Goal: Information Seeking & Learning: Compare options

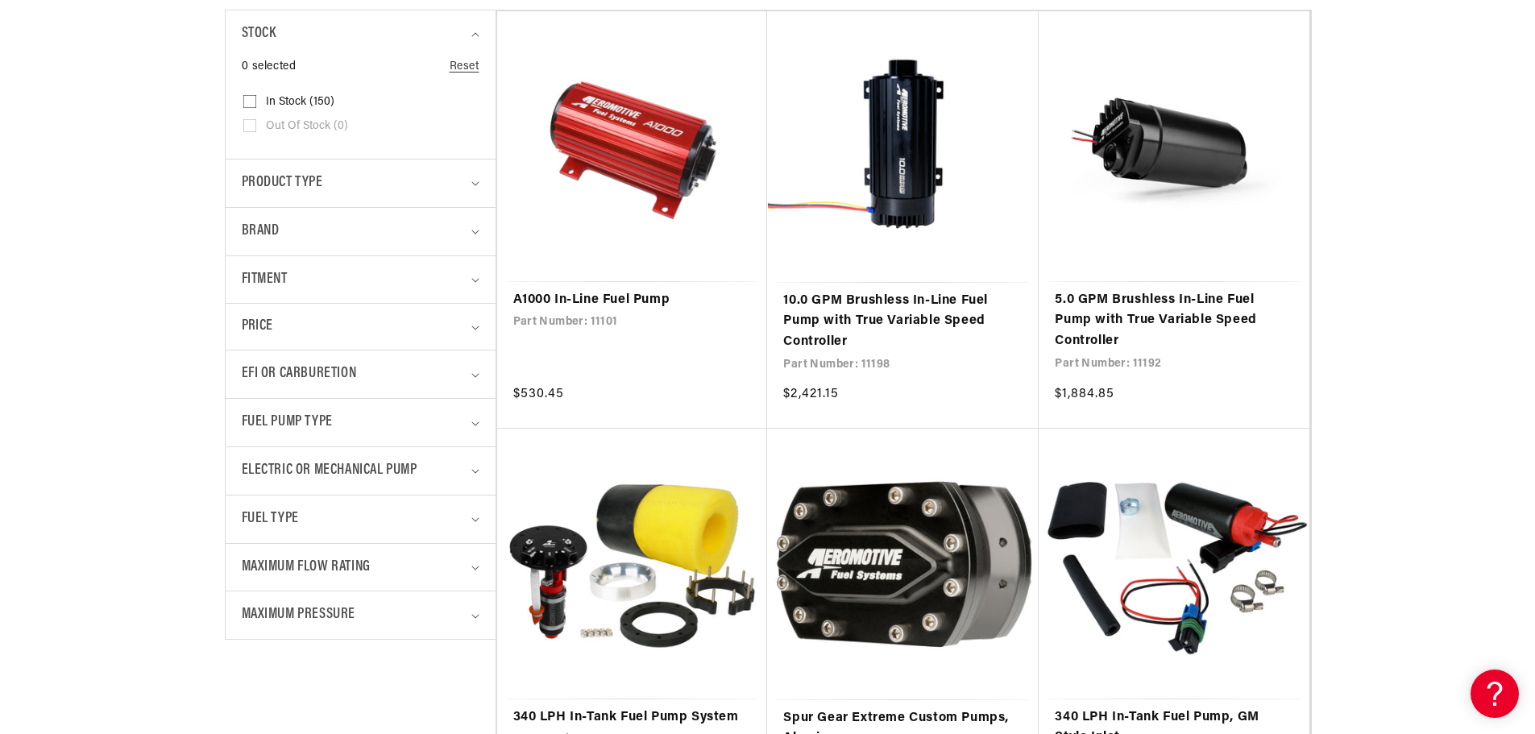
scroll to position [483, 0]
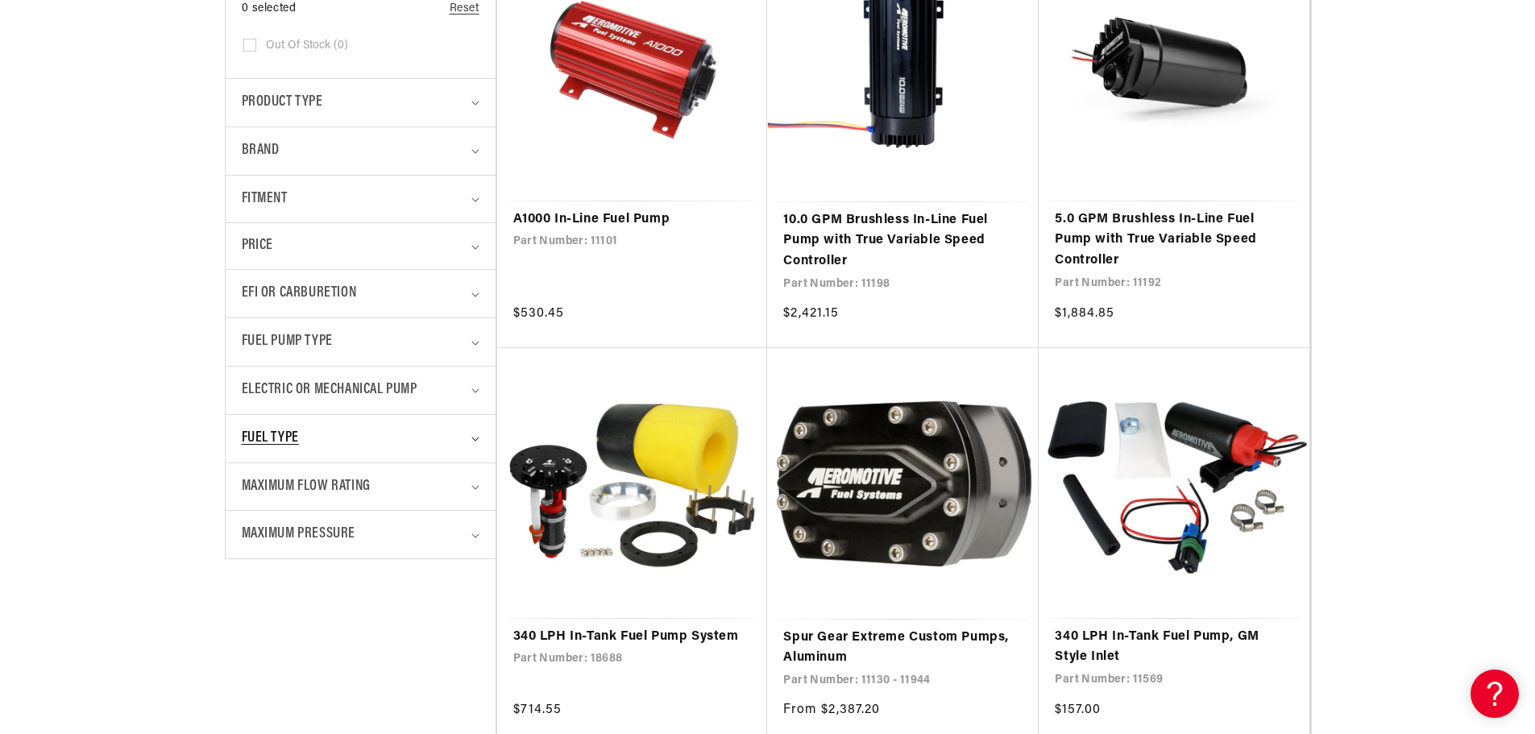
click at [396, 443] on div "Fuel Type" at bounding box center [354, 438] width 224 height 23
click at [250, 527] on input "Gas (64) Gas (64 products)" at bounding box center [249, 533] width 13 height 13
checkbox input "true"
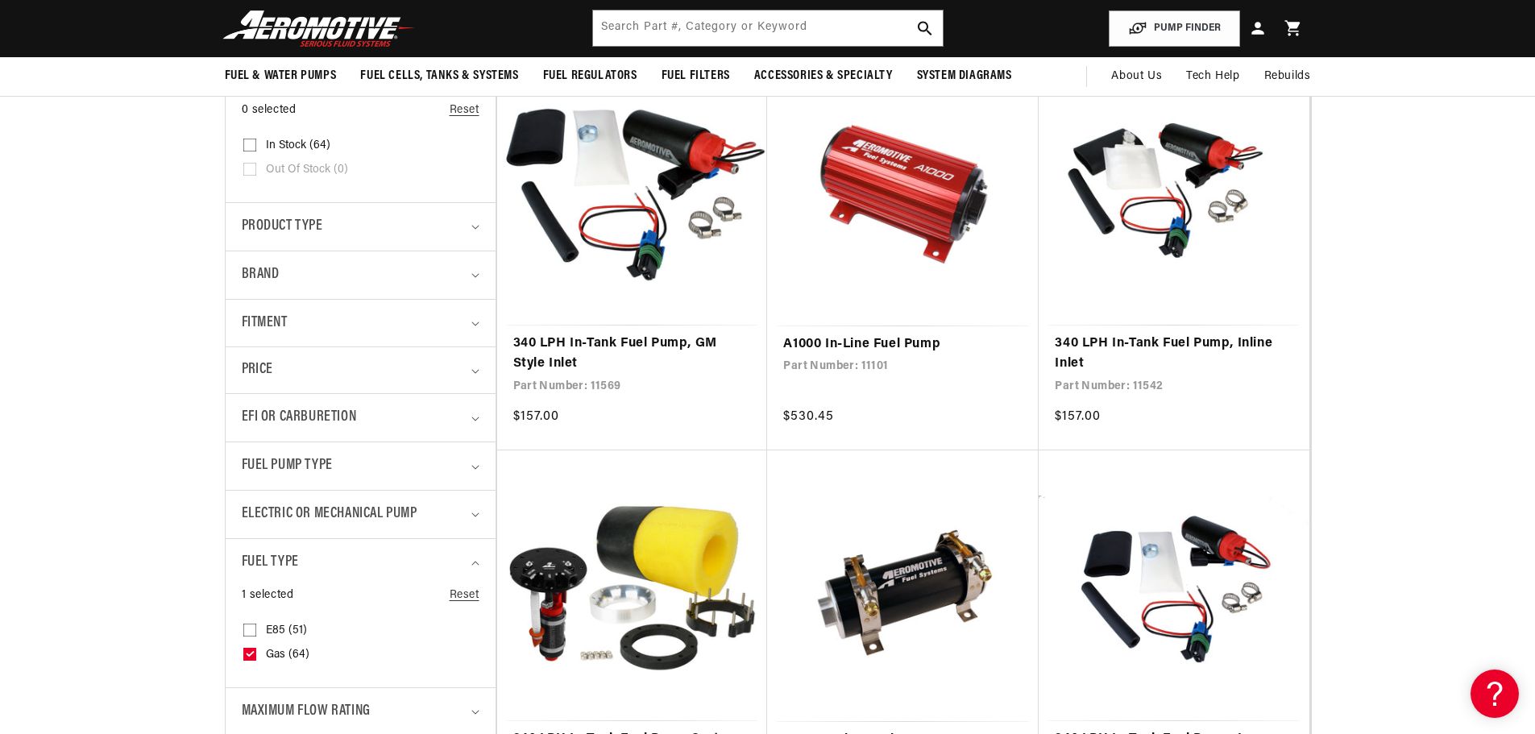
scroll to position [322, 0]
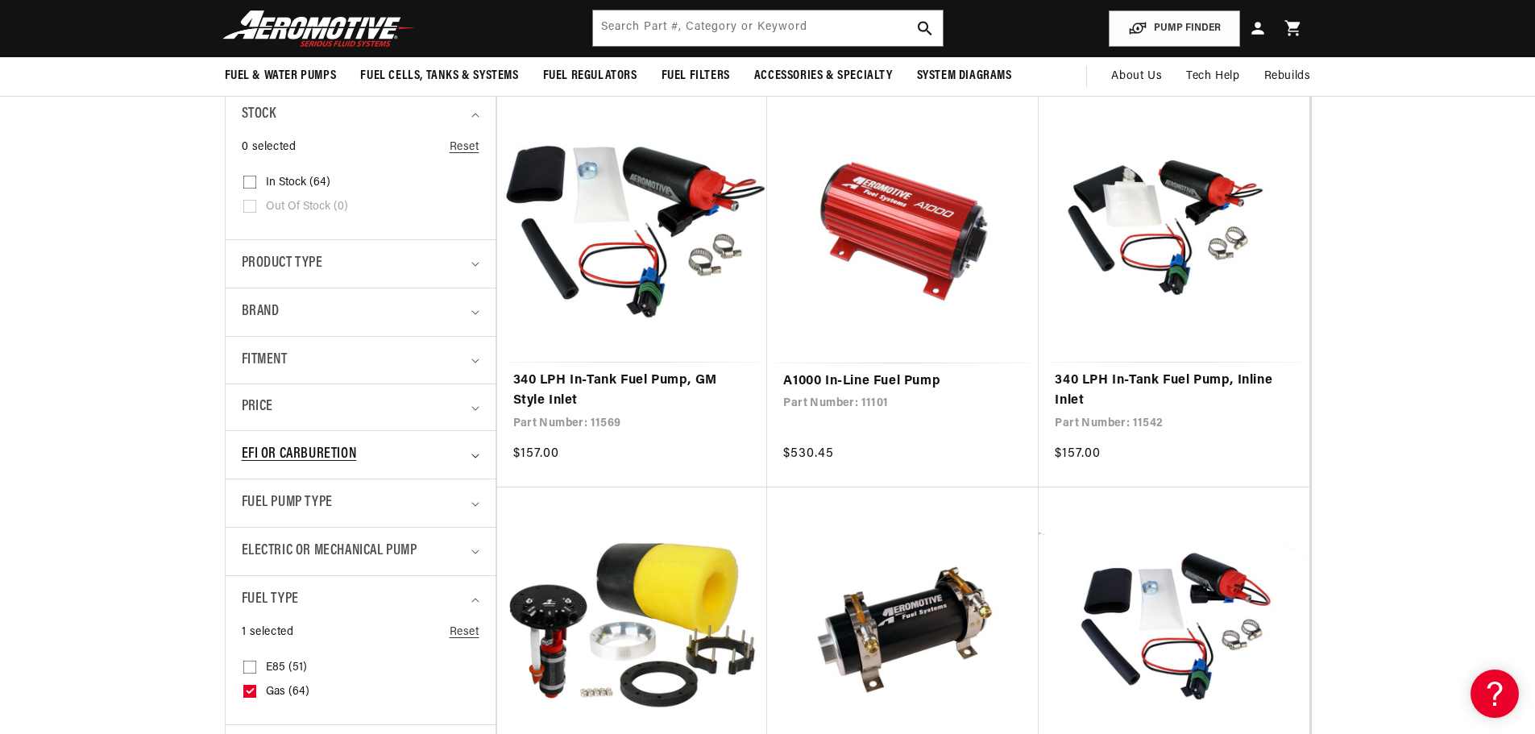
click at [329, 454] on span "EFI or Carburetion" at bounding box center [299, 454] width 115 height 23
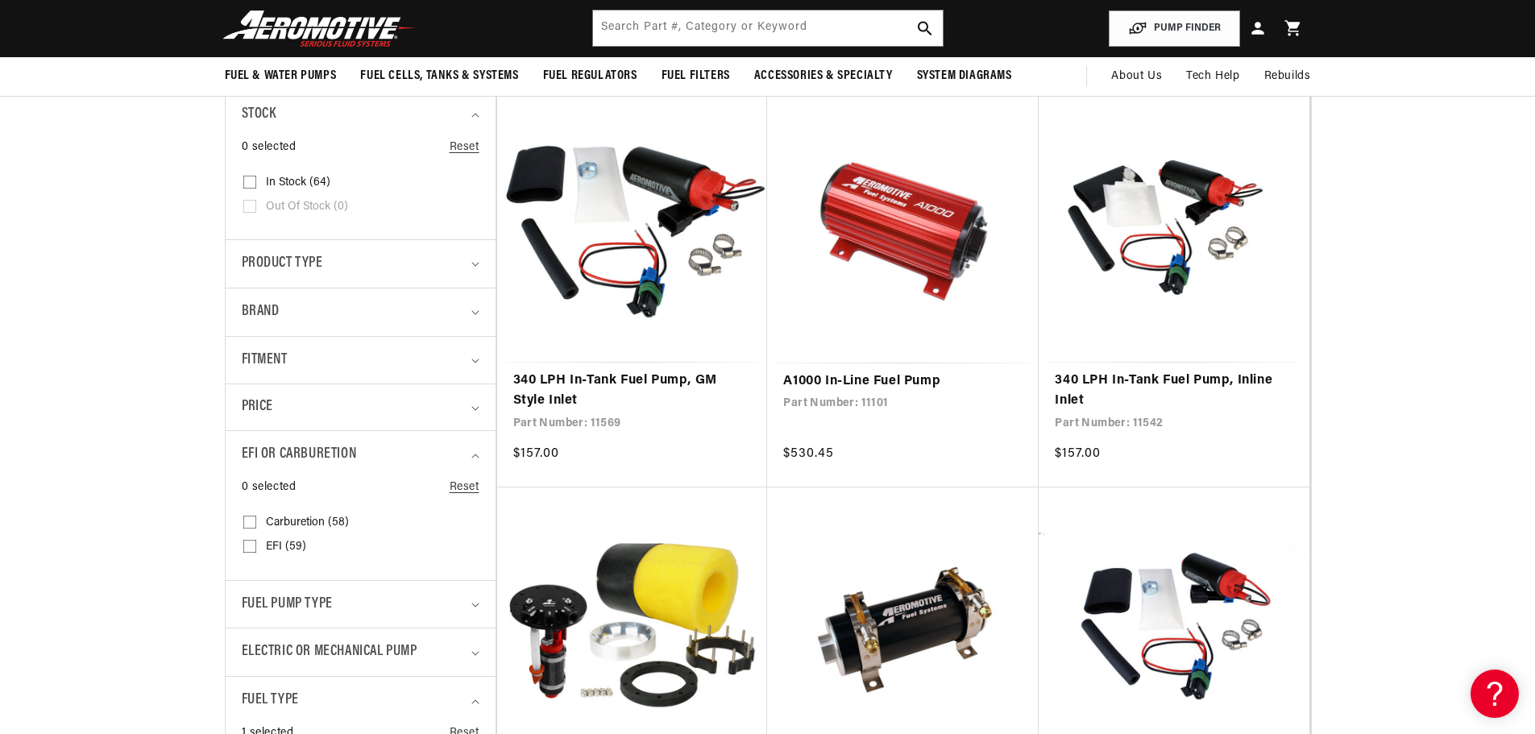
click at [250, 544] on input "EFI (59) EFI (59 products)" at bounding box center [249, 549] width 13 height 13
checkbox input "true"
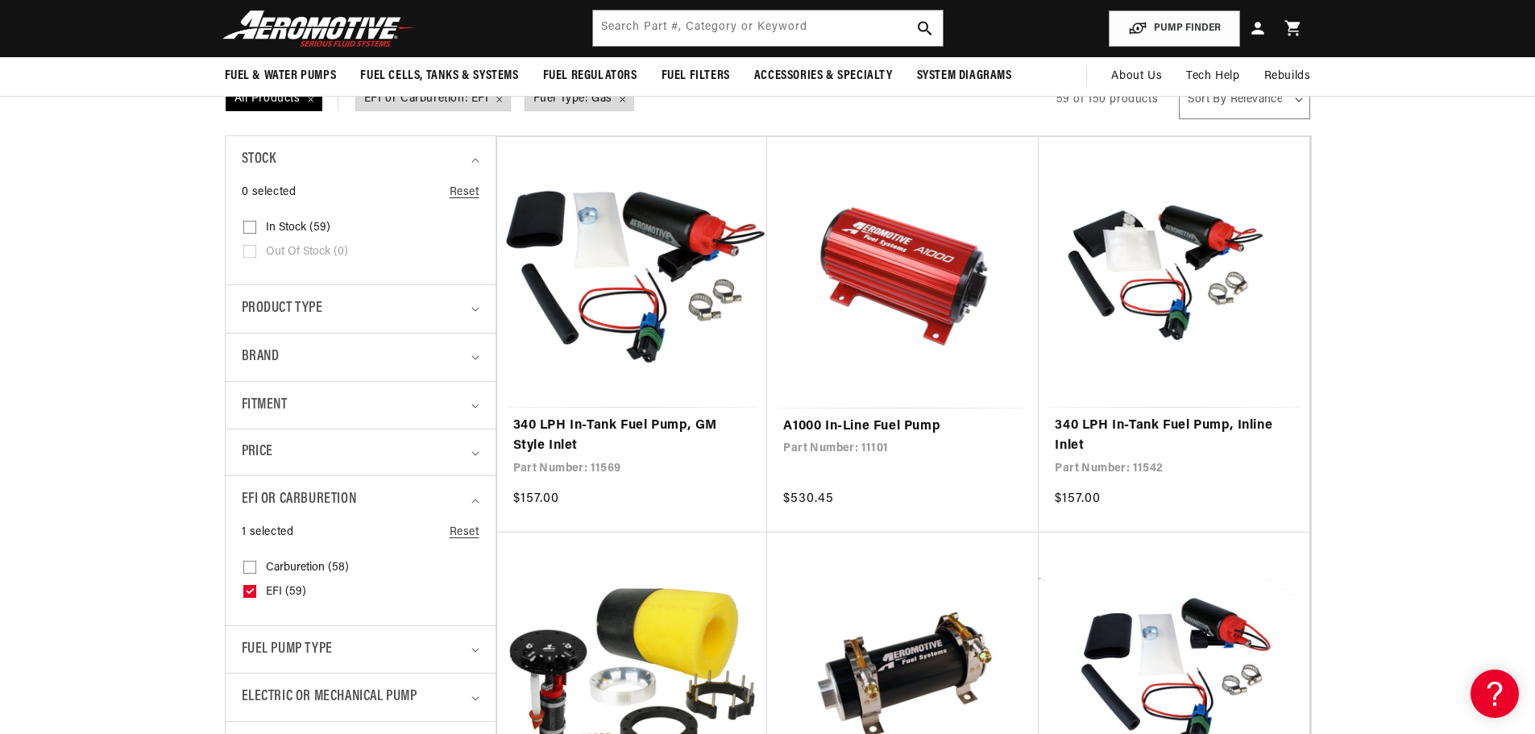
scroll to position [242, 0]
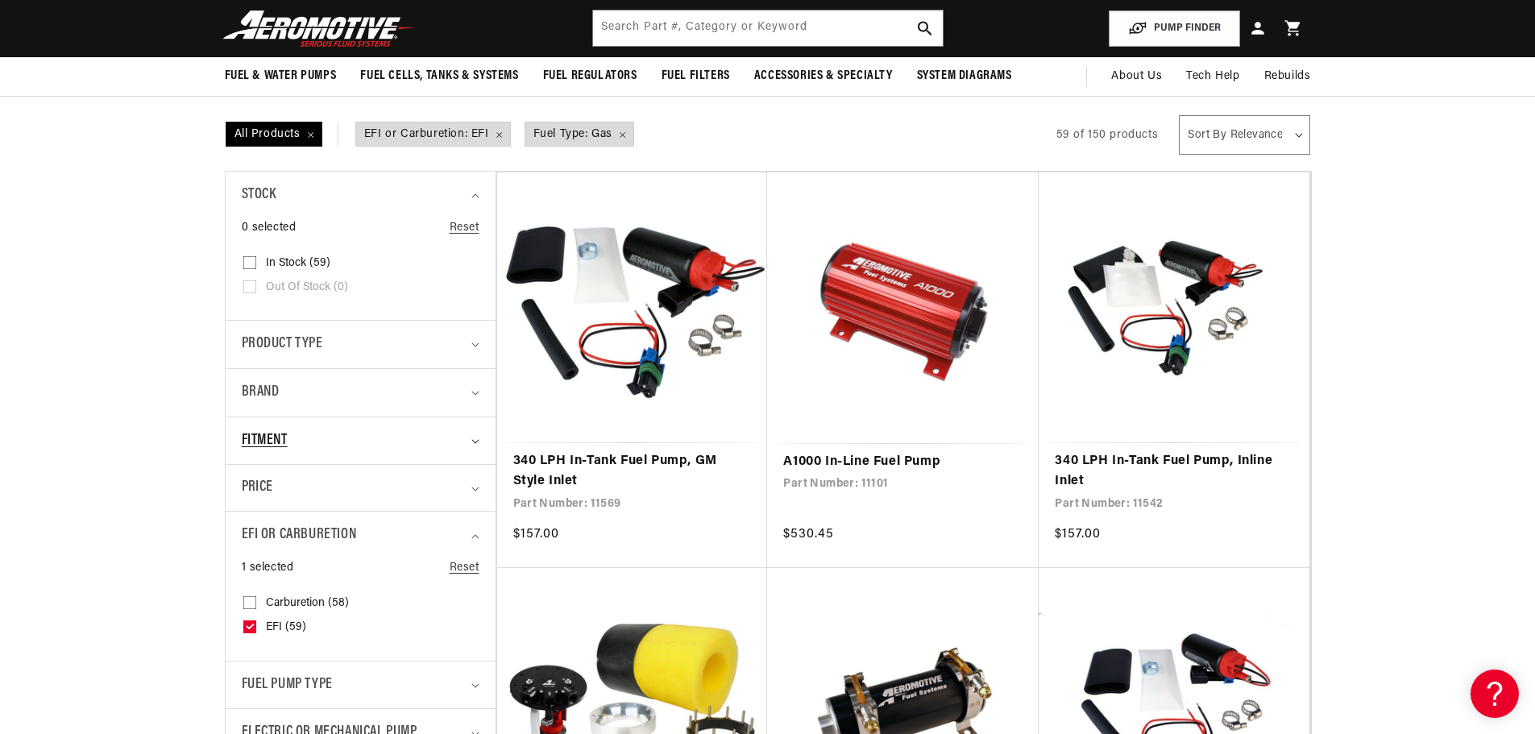
click at [330, 432] on div "Fitment" at bounding box center [354, 440] width 224 height 23
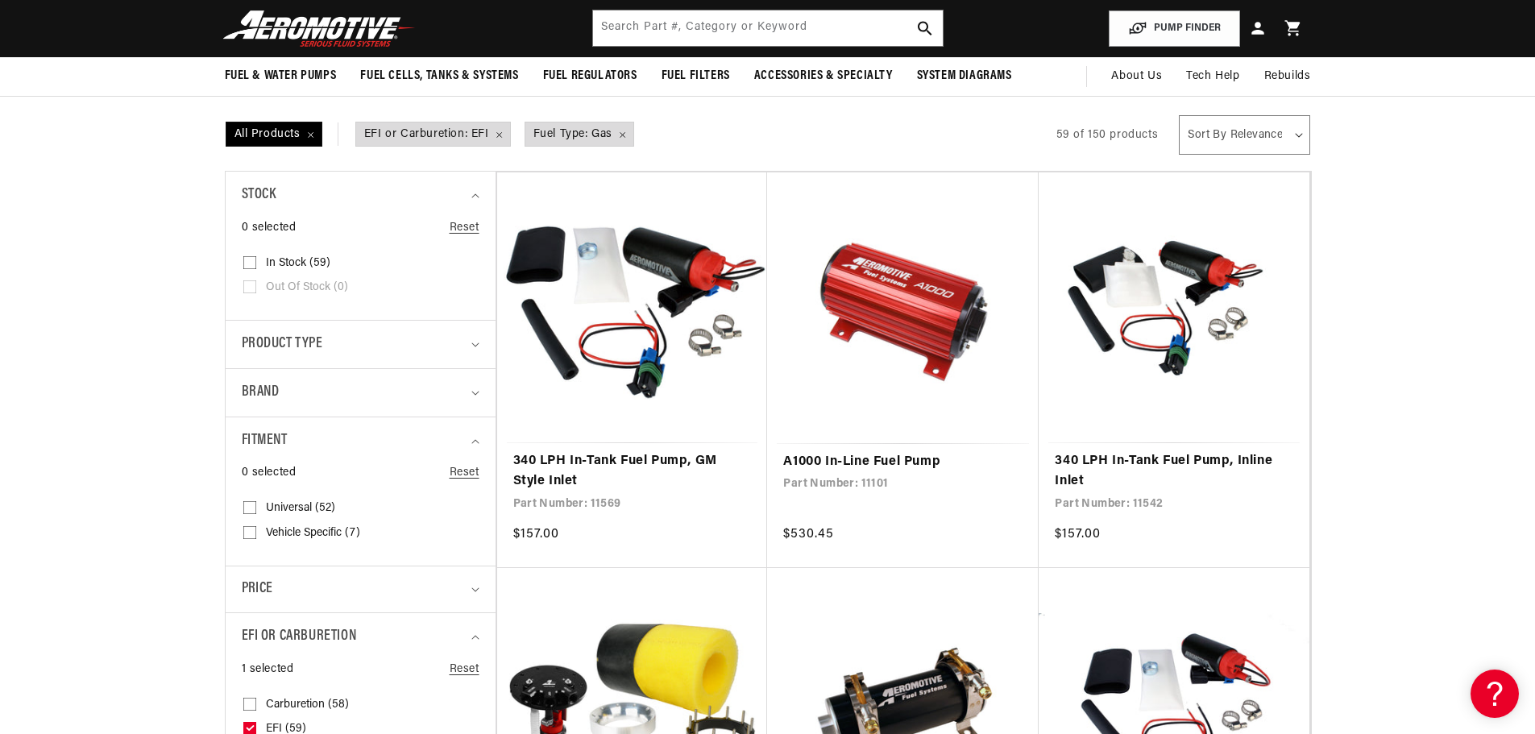
click at [470, 438] on summary "Fitment" at bounding box center [361, 441] width 238 height 48
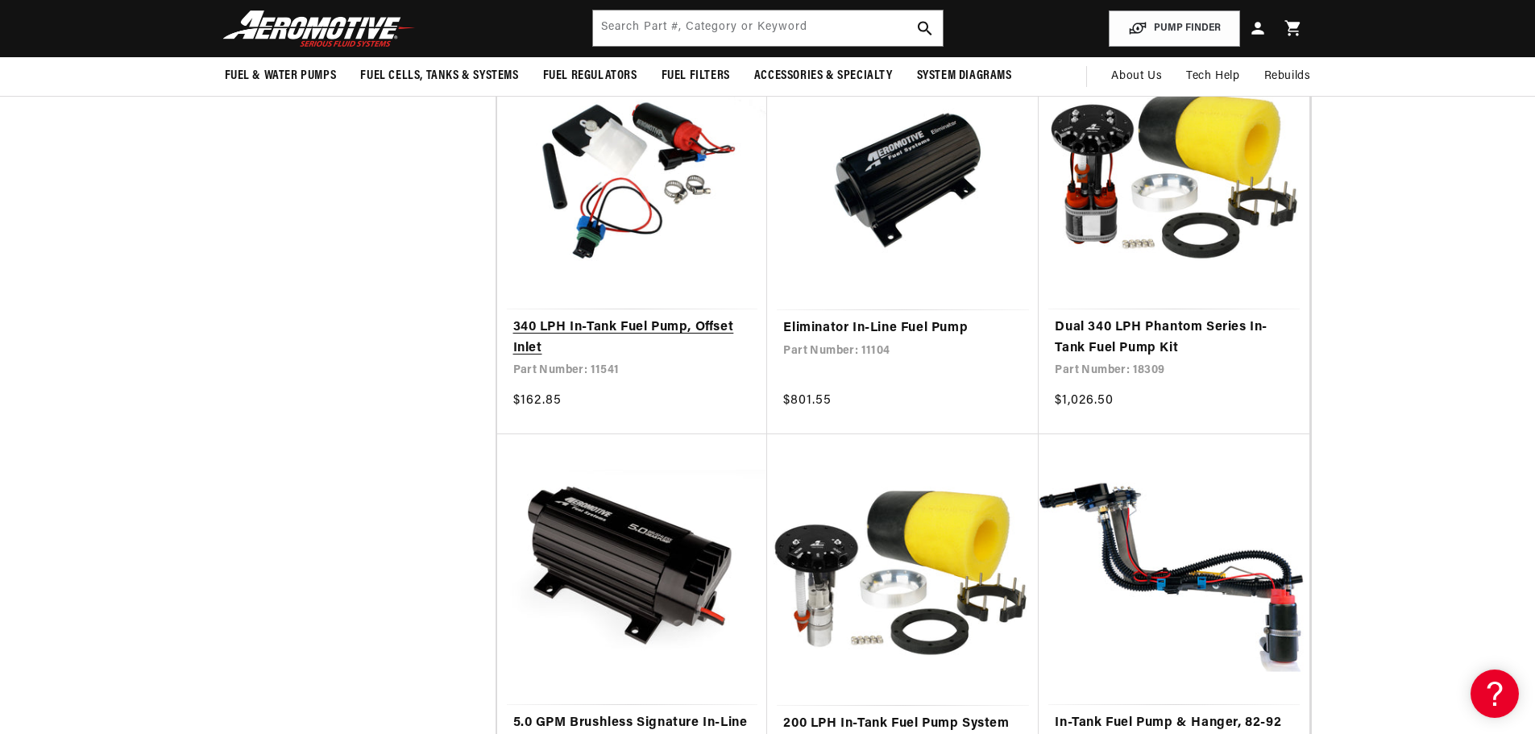
scroll to position [1128, 0]
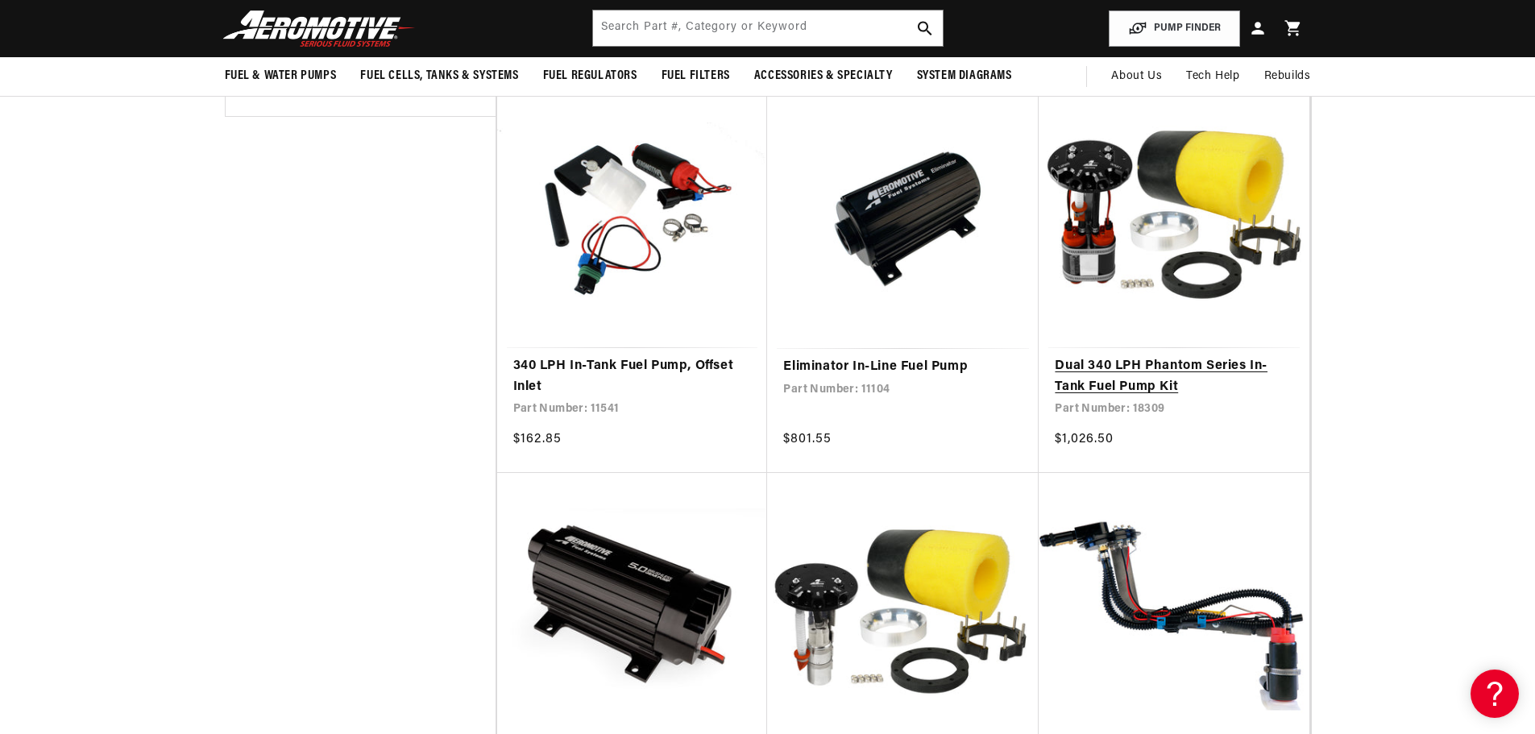
click at [1087, 363] on link "Dual 340 LPH Phantom Series In-Tank Fuel Pump Kit" at bounding box center [1173, 376] width 238 height 41
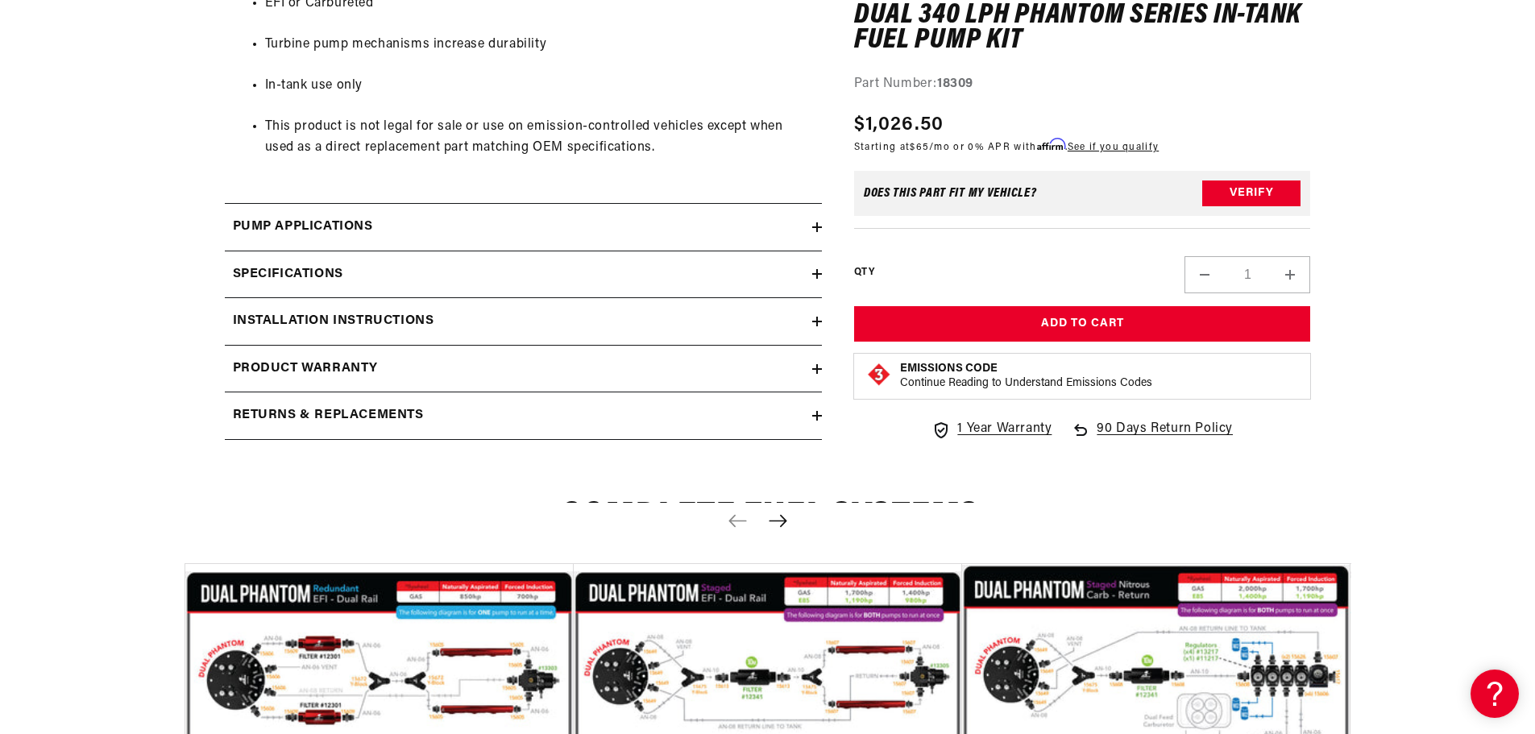
scroll to position [2175, 0]
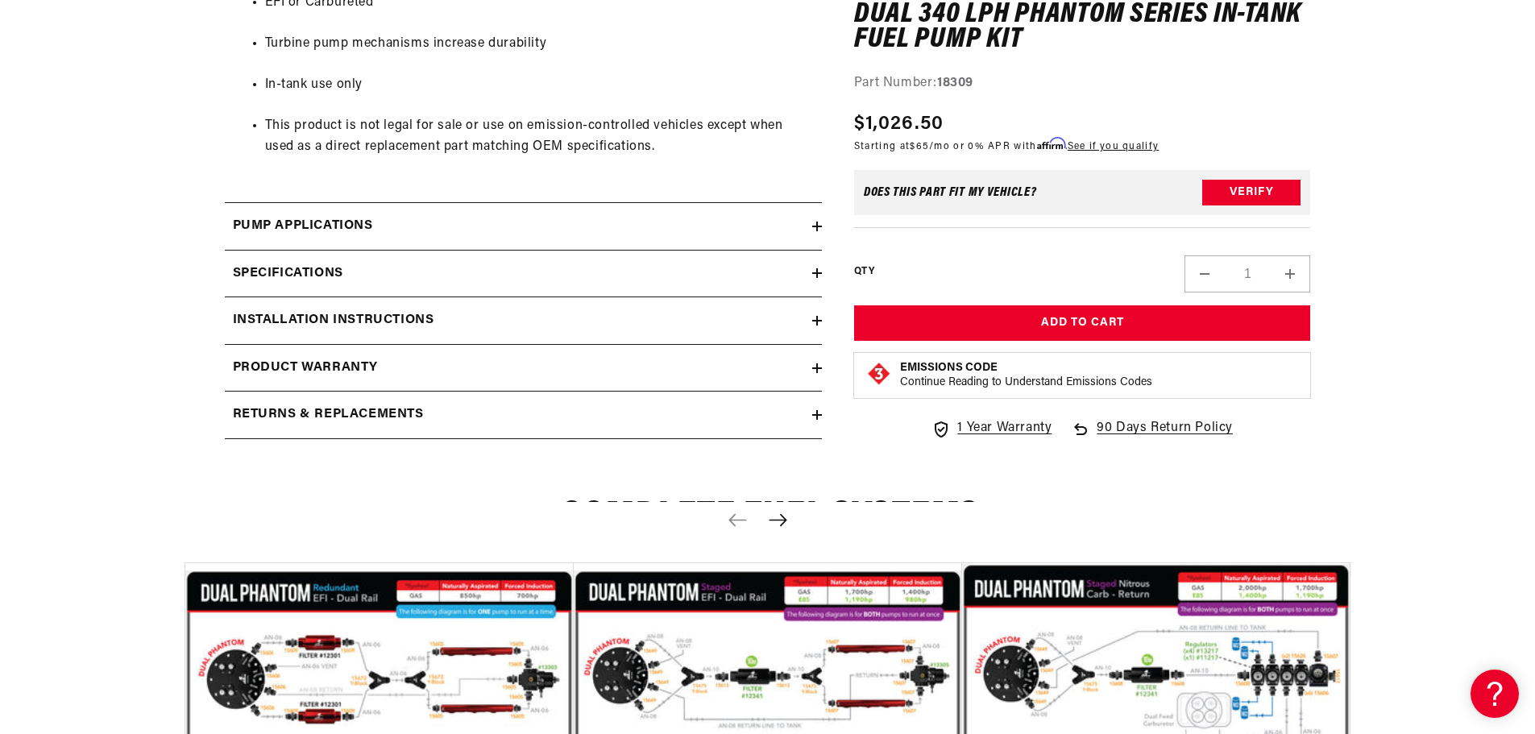
click at [372, 235] on h2 "Pump Applications" at bounding box center [303, 226] width 140 height 21
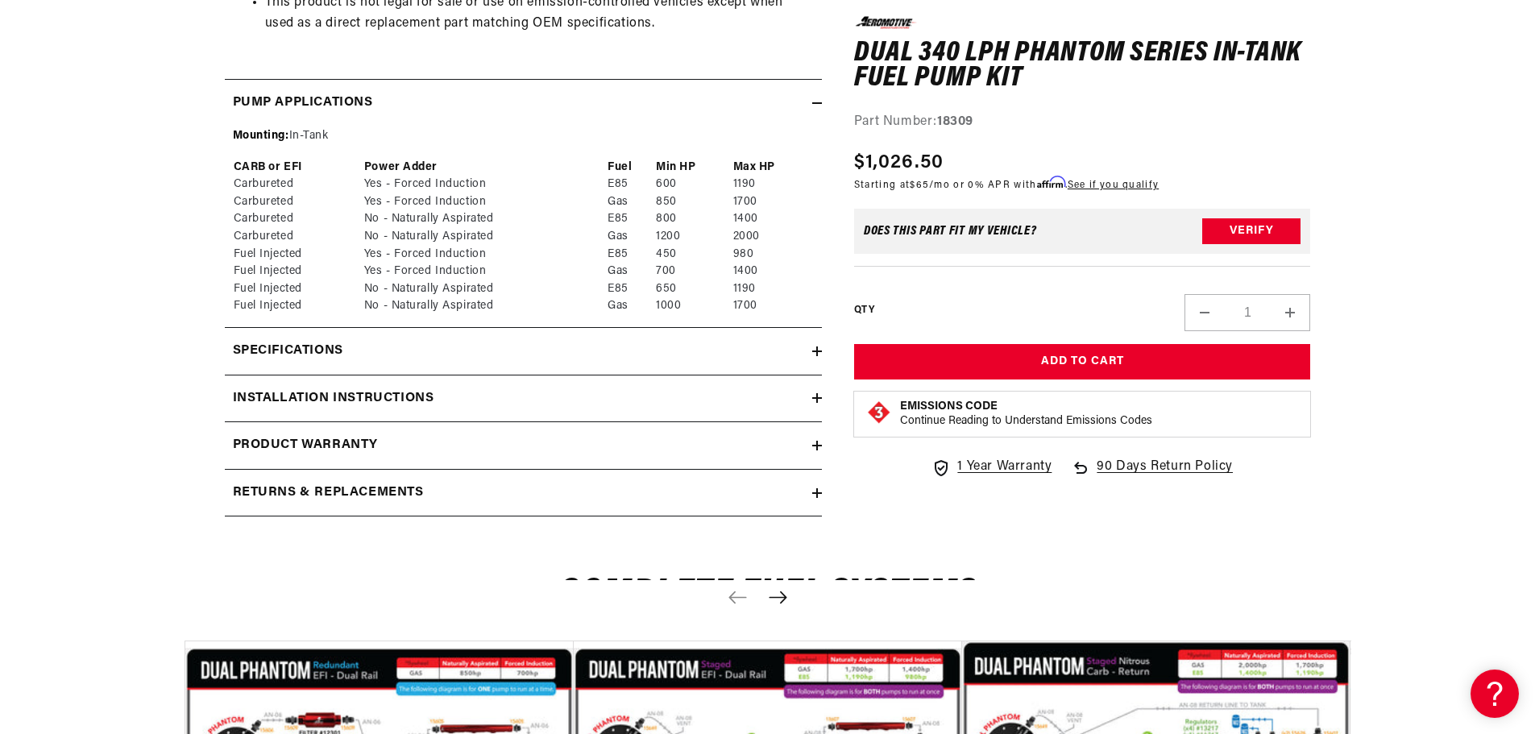
scroll to position [2336, 0]
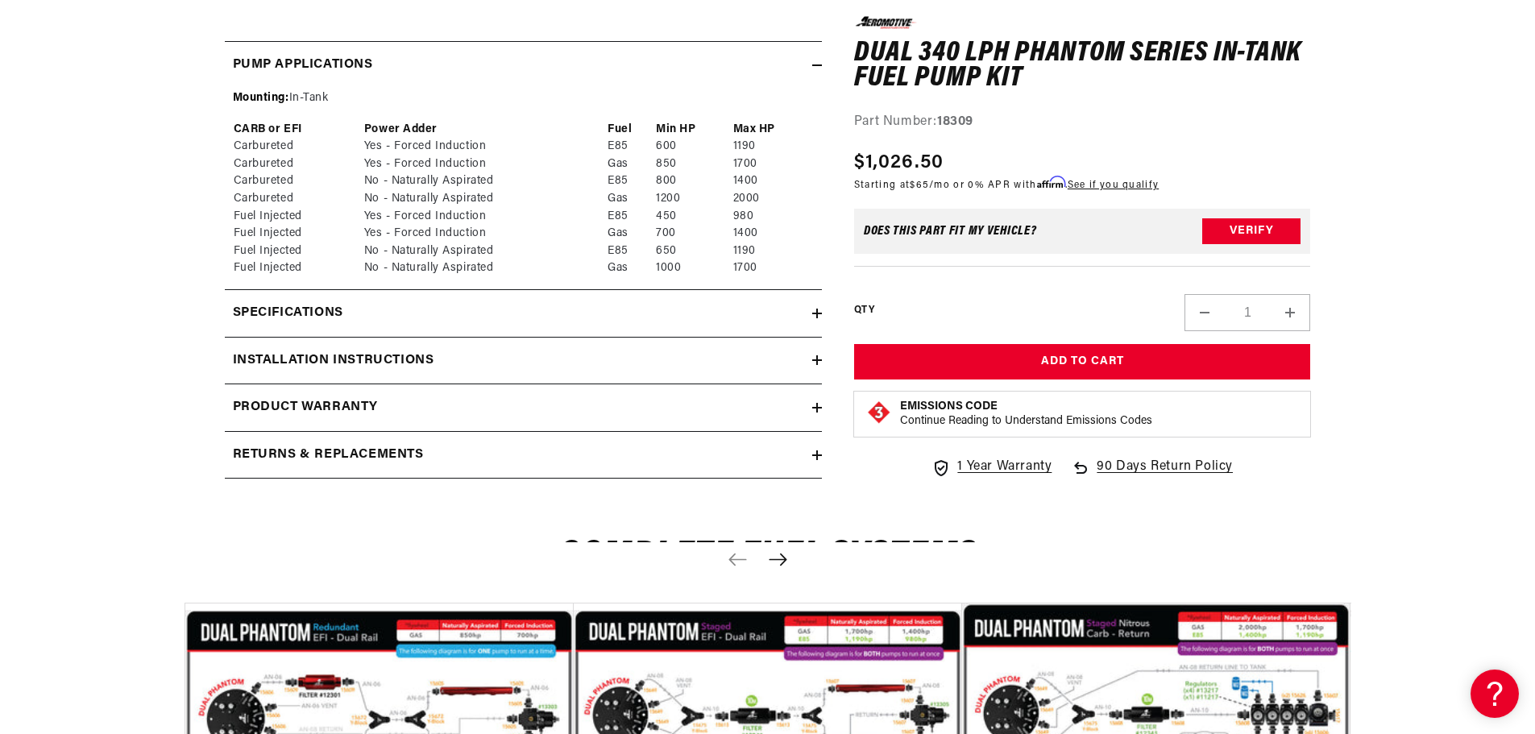
click at [313, 312] on h2 "Specifications" at bounding box center [288, 313] width 110 height 21
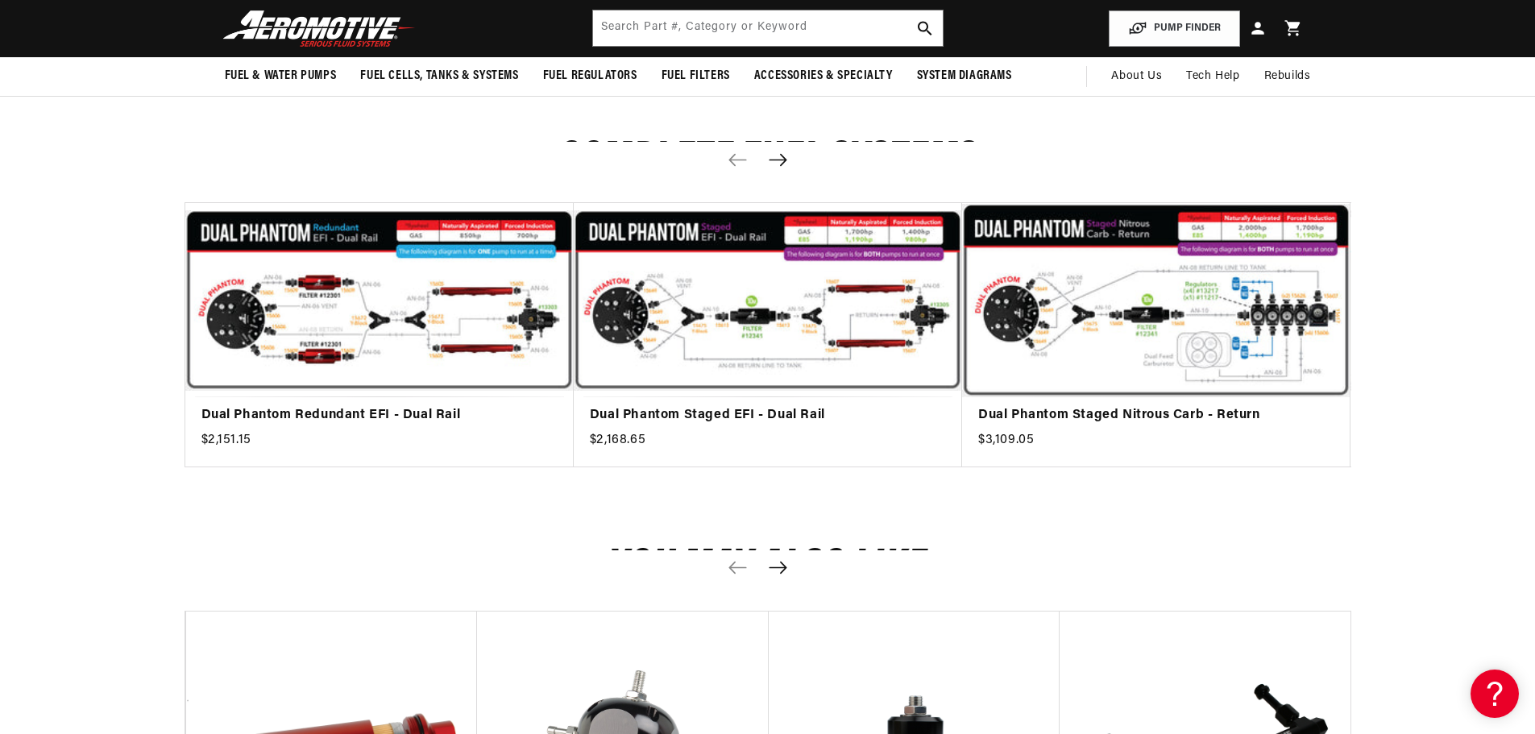
scroll to position [3947, 0]
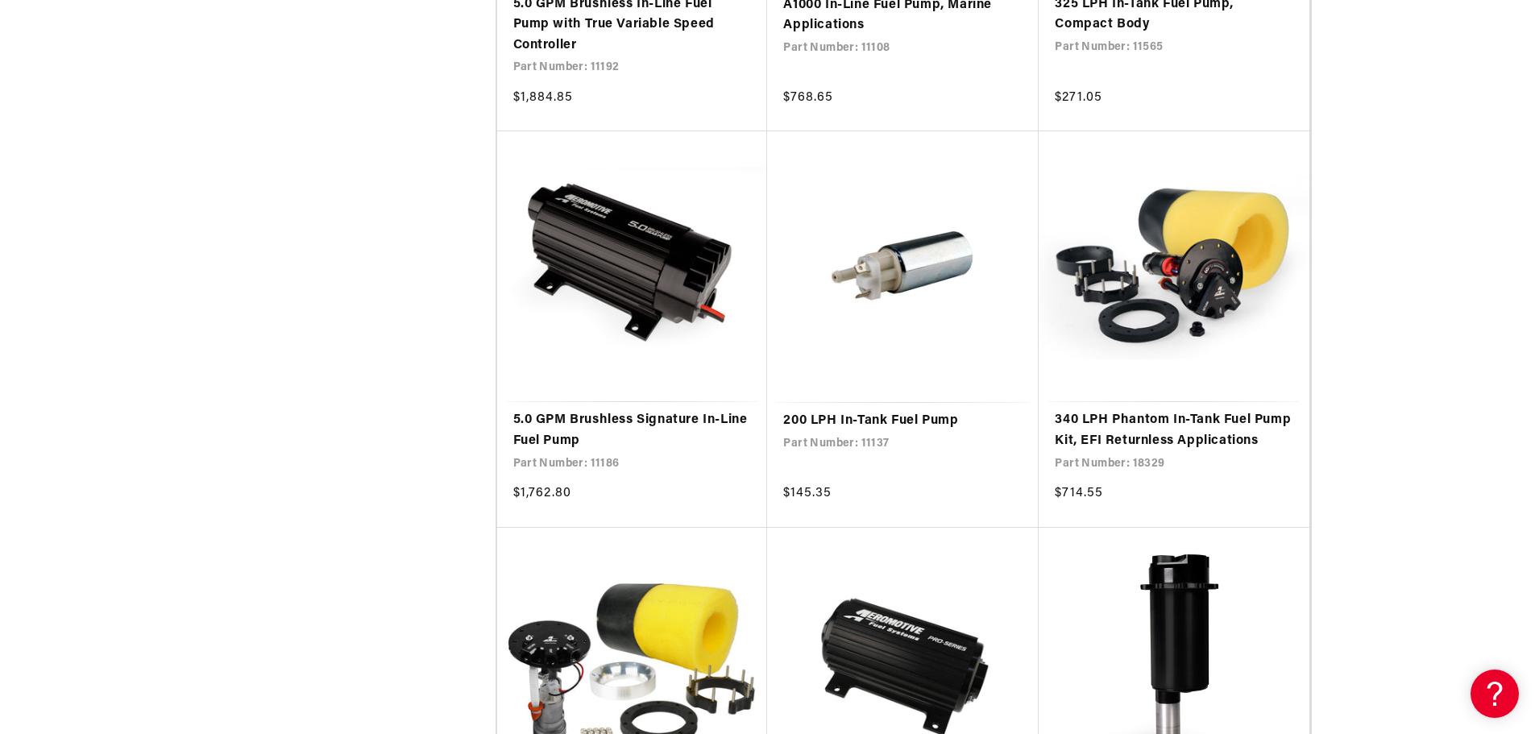
scroll to position [2819, 0]
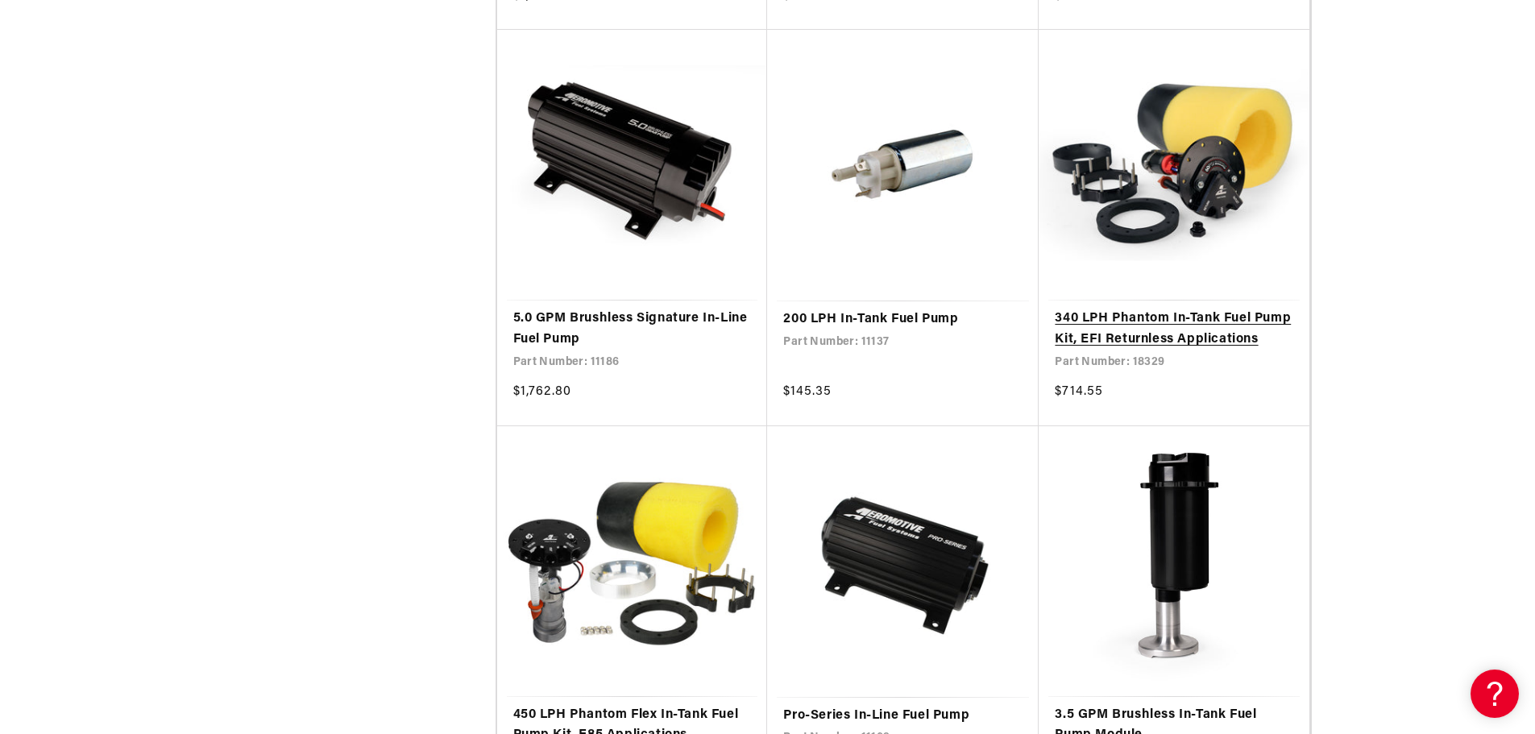
click at [1195, 335] on link "340 LPH Phantom In-Tank Fuel Pump Kit, EFI Returnless Applications" at bounding box center [1173, 329] width 238 height 41
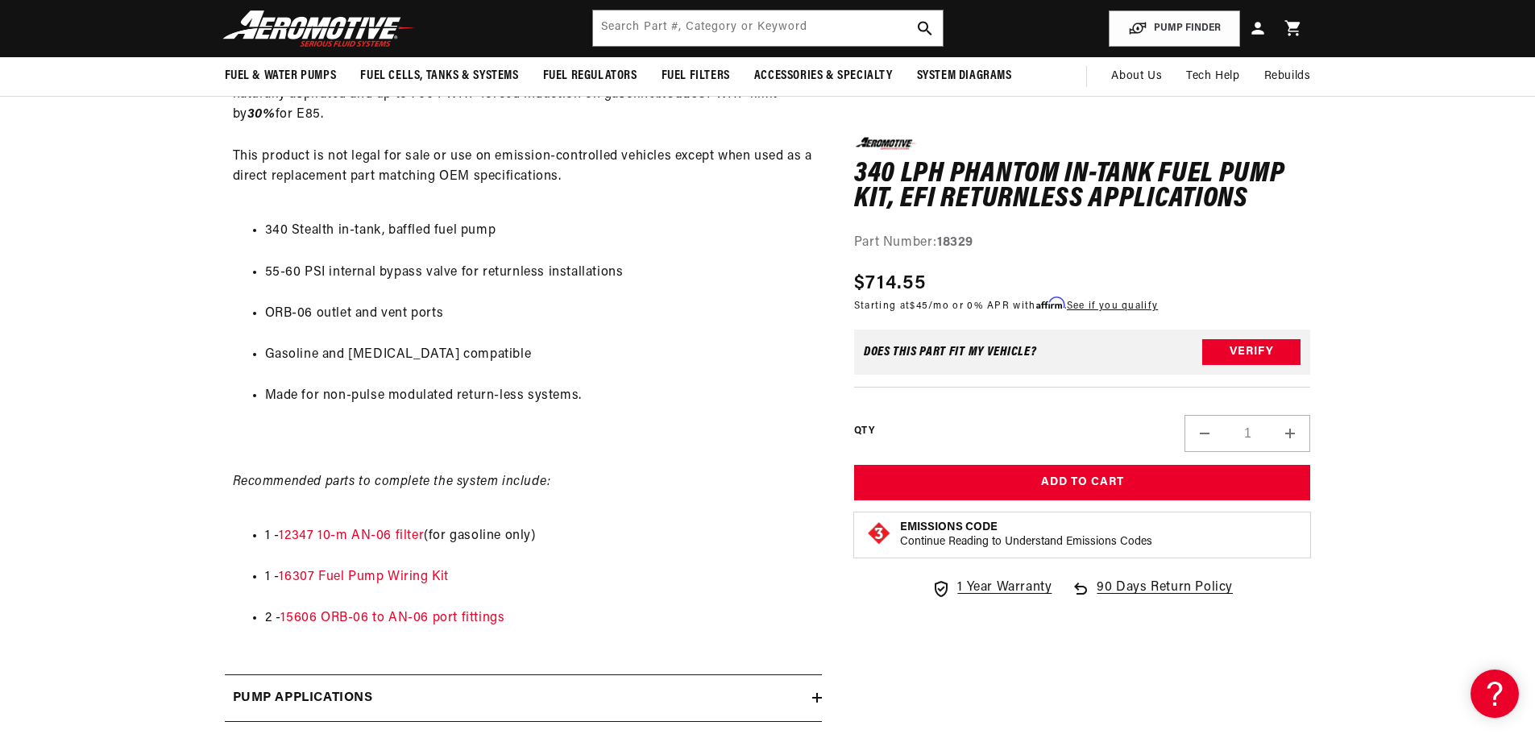
scroll to position [806, 0]
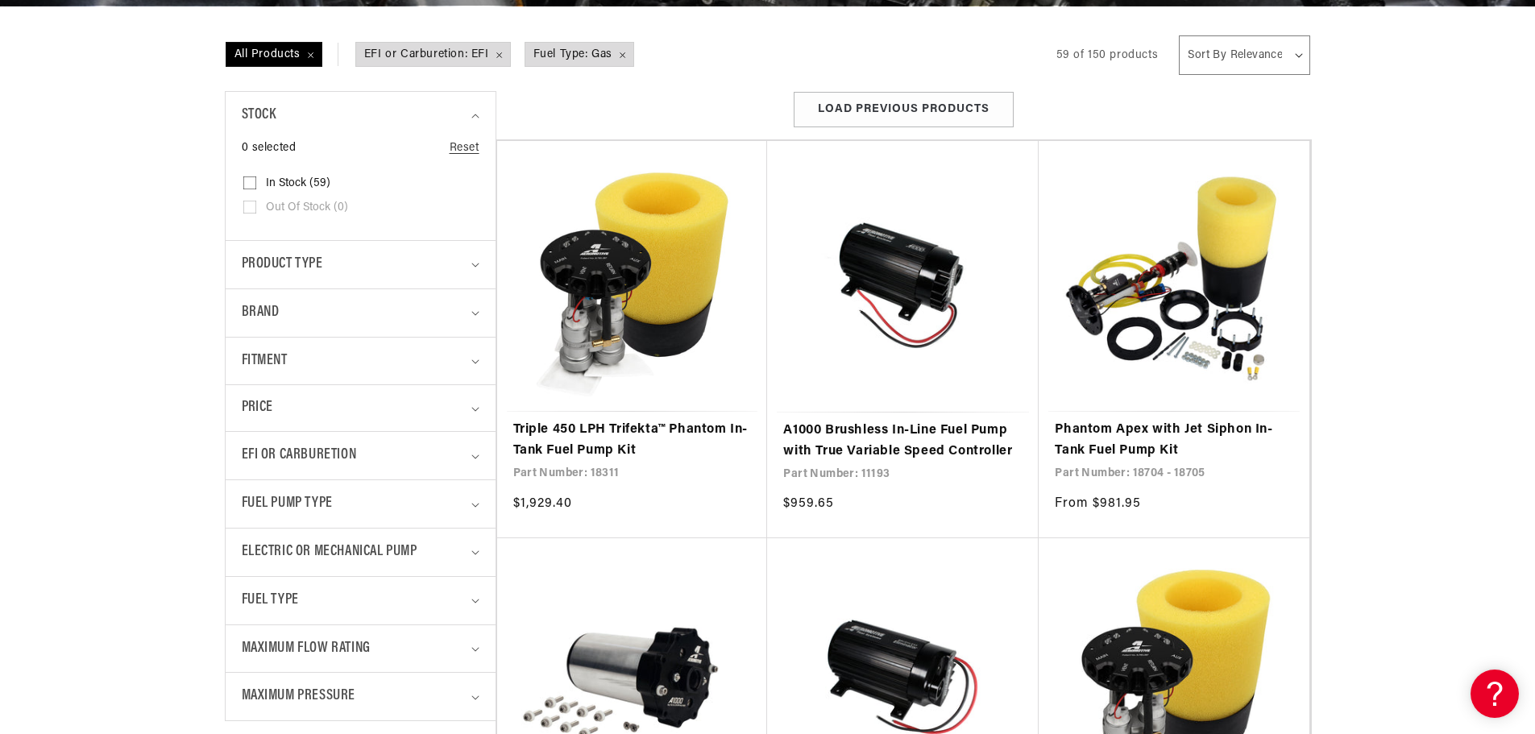
scroll to position [322, 0]
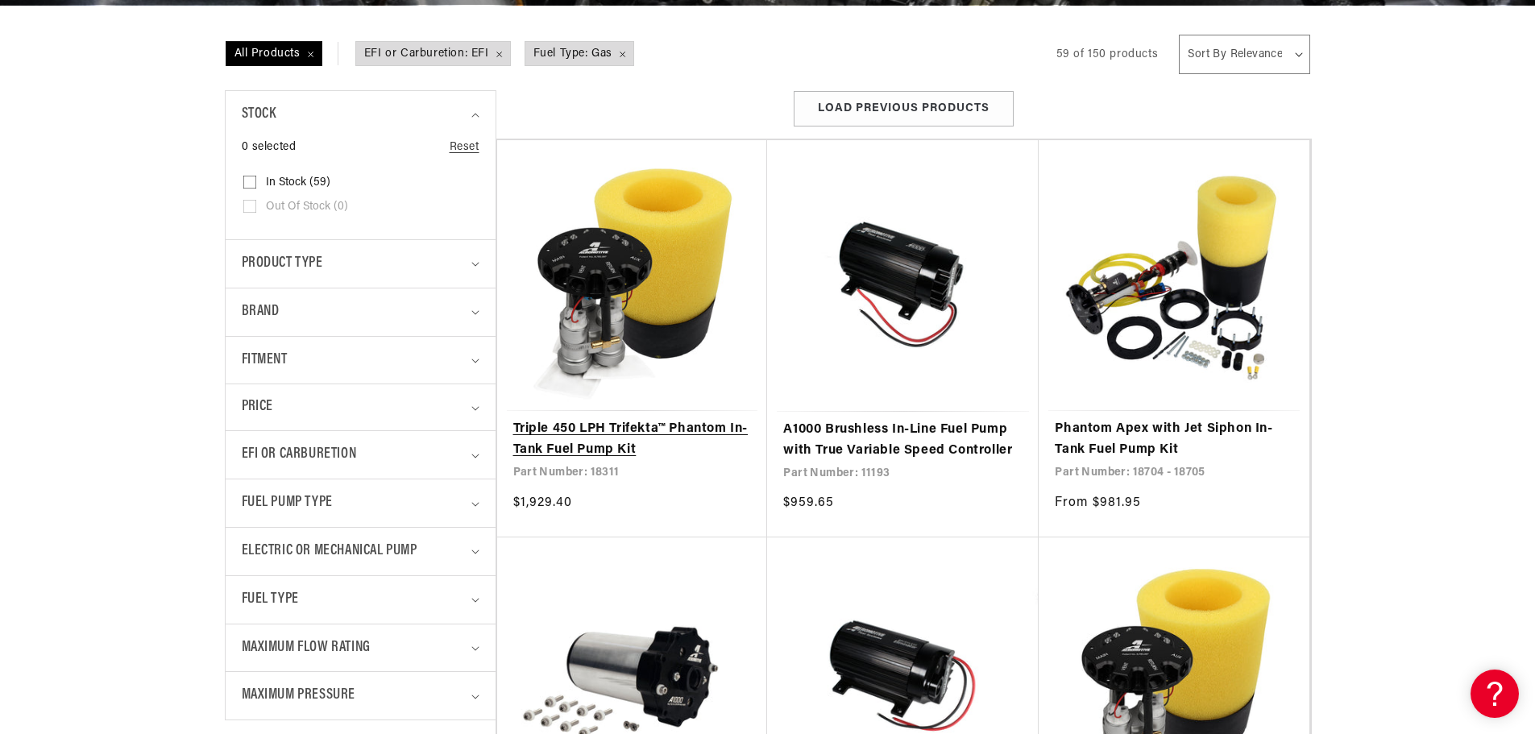
click at [697, 429] on link "Triple 450 LPH Trifekta™ Phantom In-Tank Fuel Pump Kit" at bounding box center [632, 439] width 238 height 41
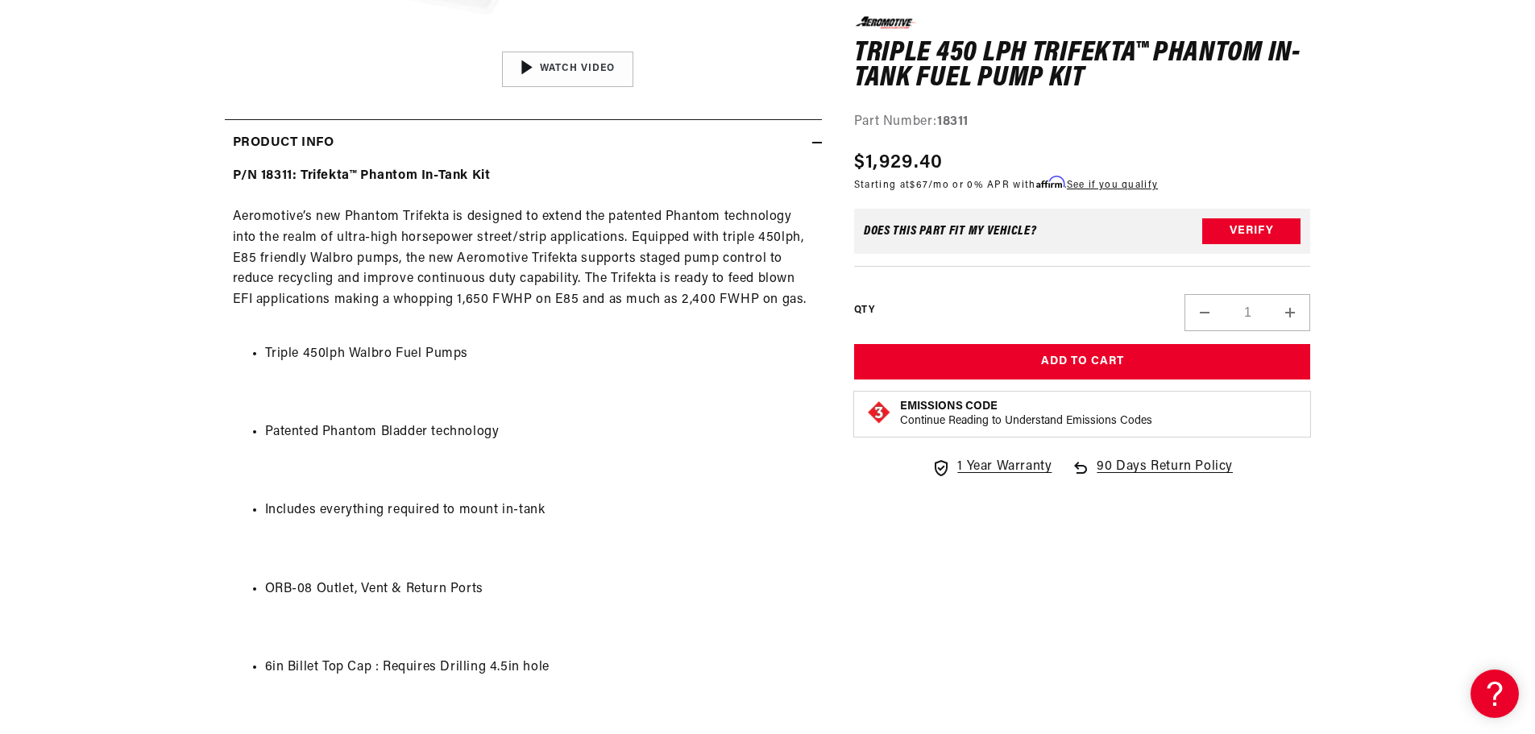
scroll to position [725, 0]
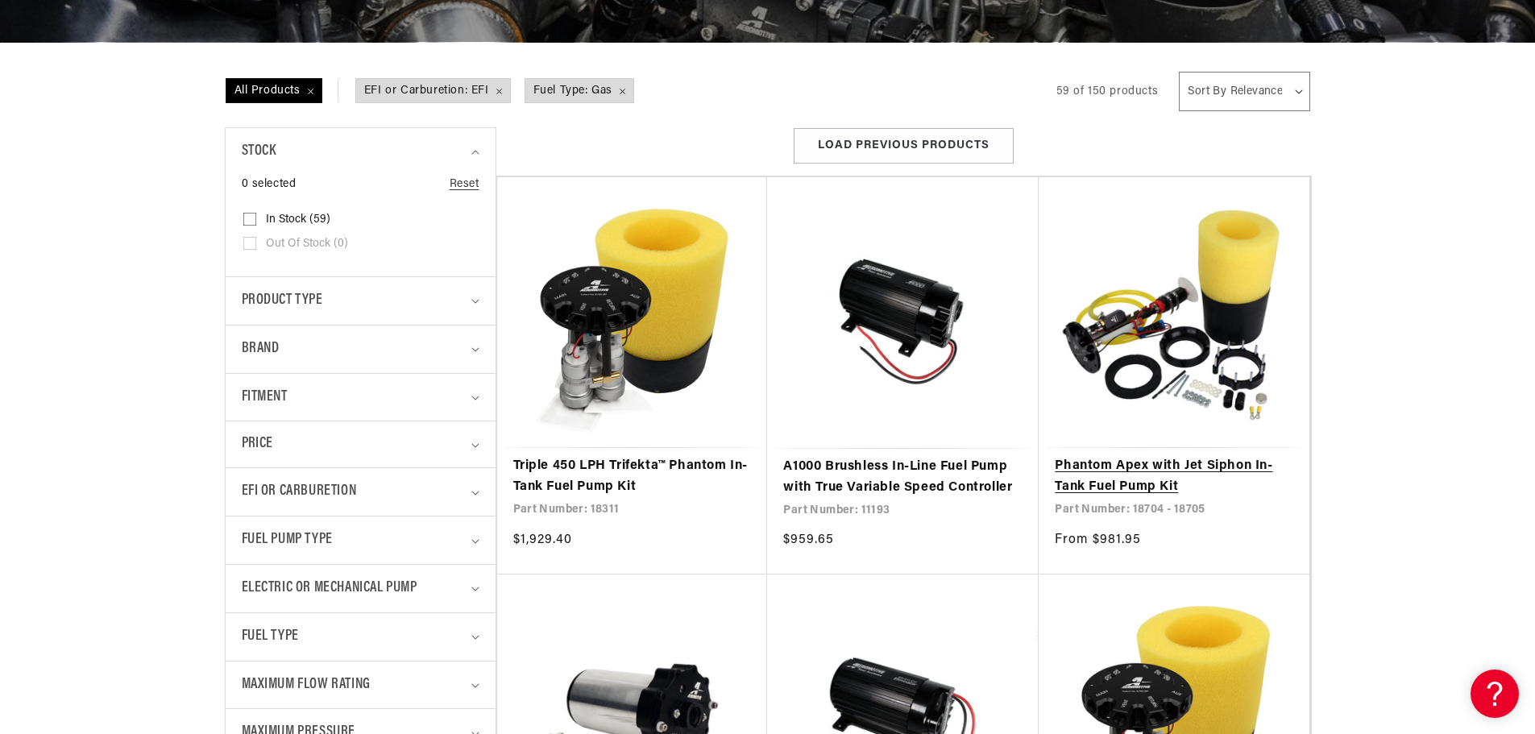
scroll to position [322, 0]
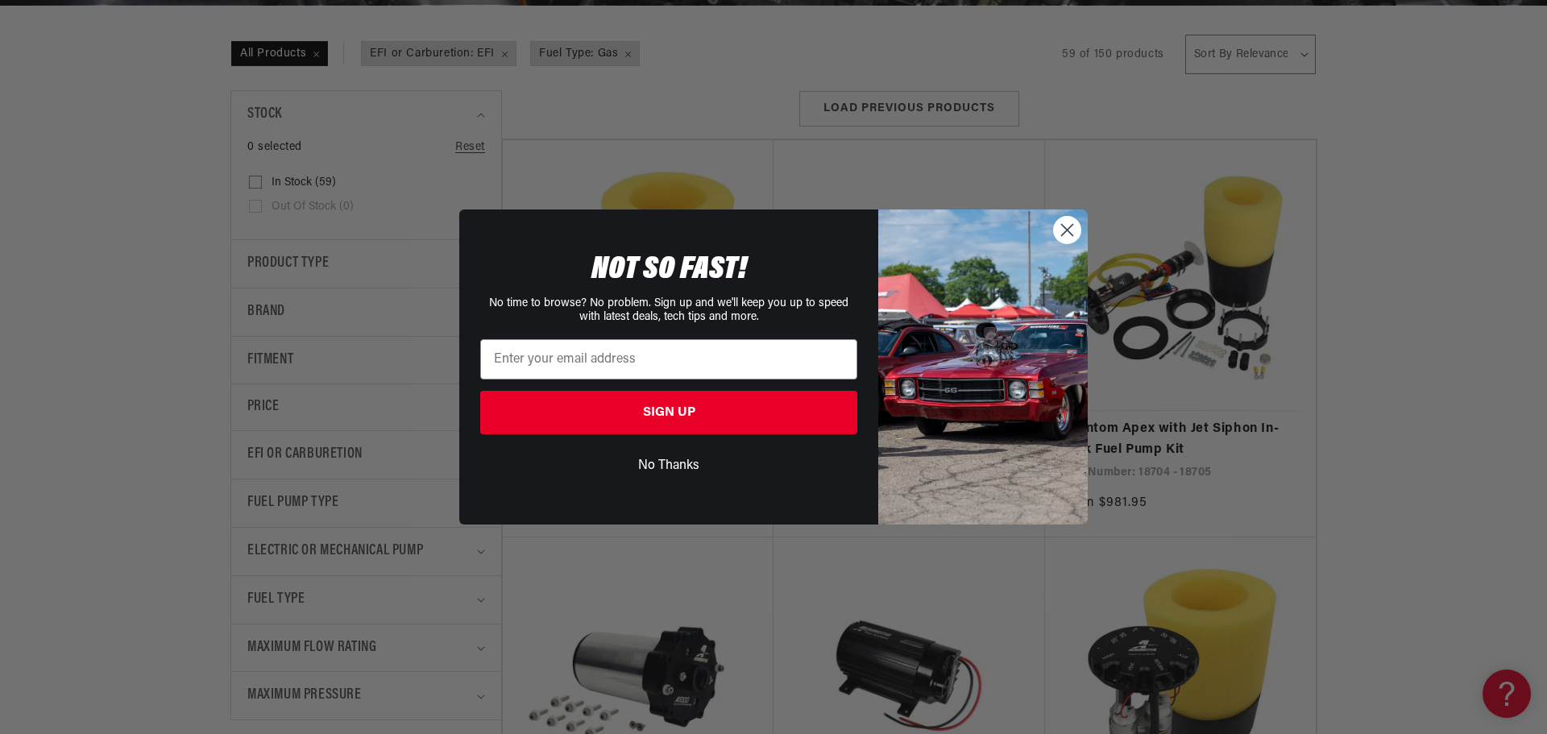
drag, startPoint x: 1062, startPoint y: 231, endPoint x: 1070, endPoint y: 238, distance: 9.7
click at [1062, 231] on circle "Close dialog" at bounding box center [1067, 230] width 27 height 27
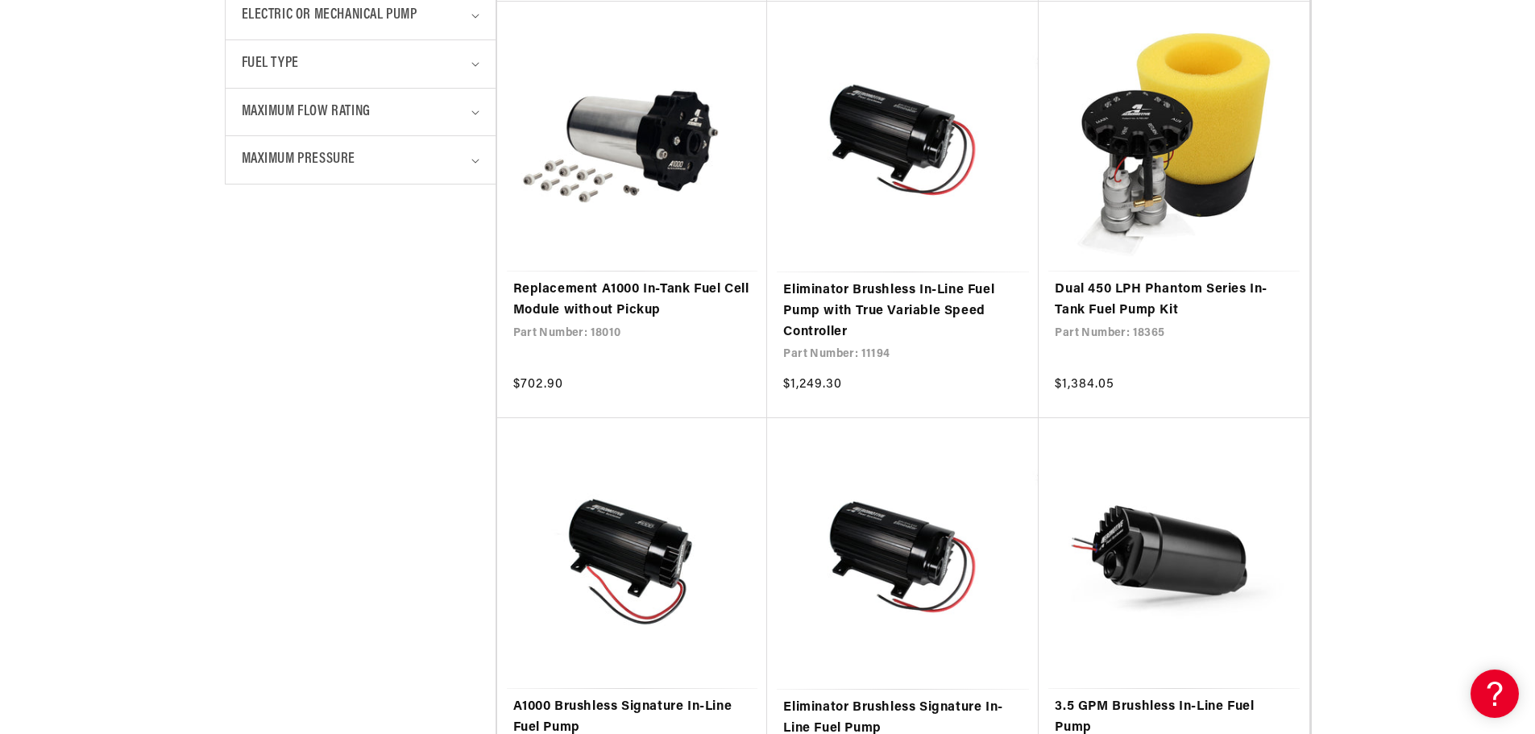
scroll to position [886, 0]
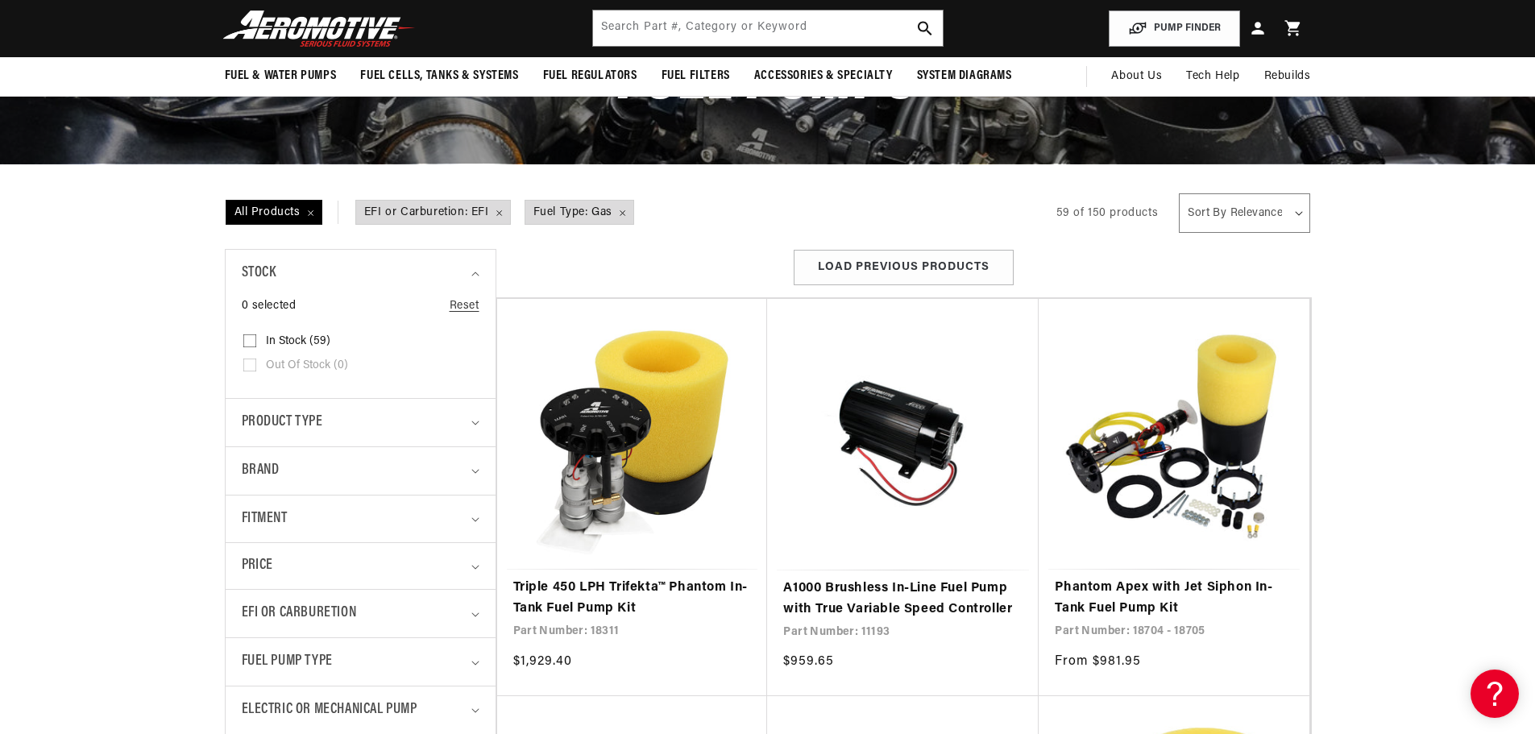
scroll to position [161, 0]
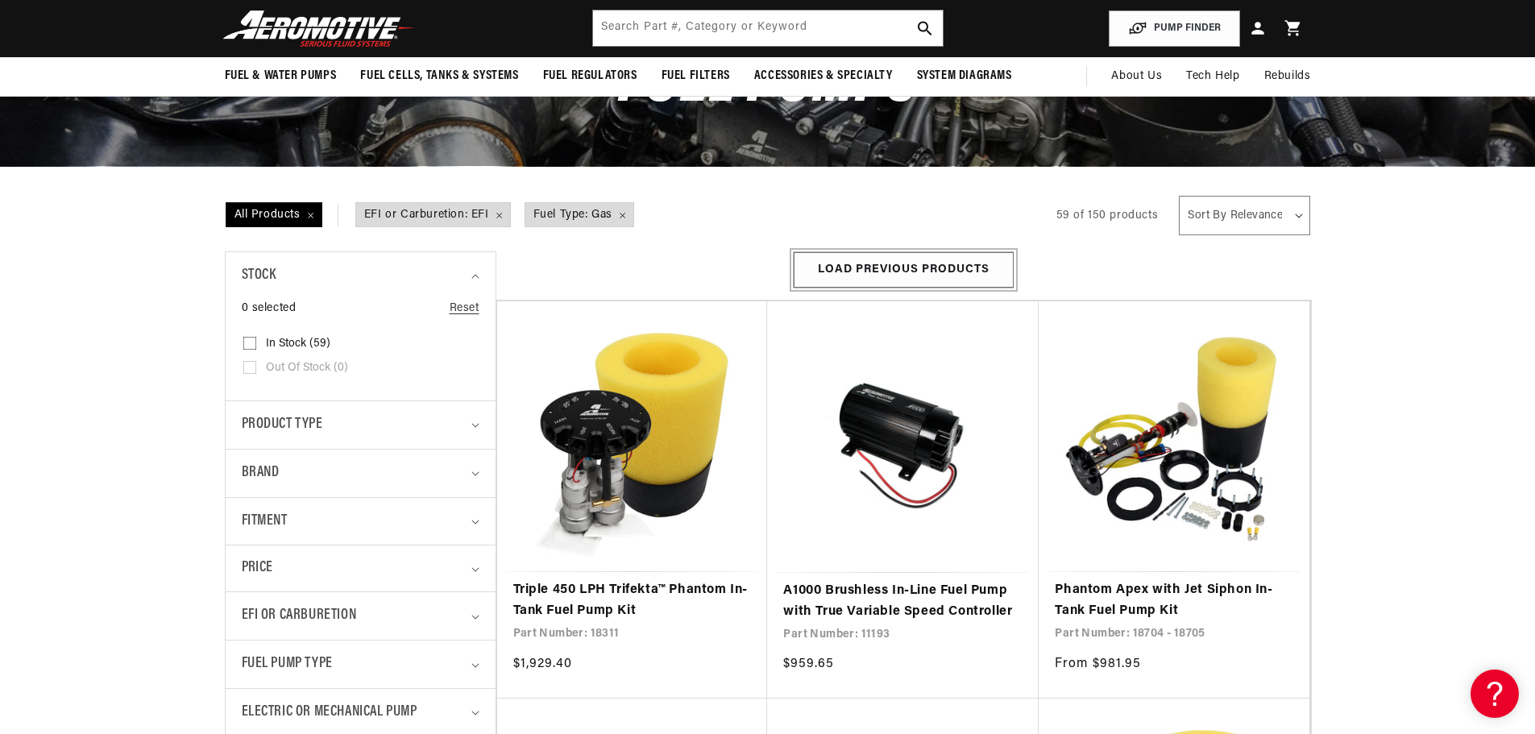
click at [937, 271] on button "Load Previous Products" at bounding box center [903, 270] width 220 height 36
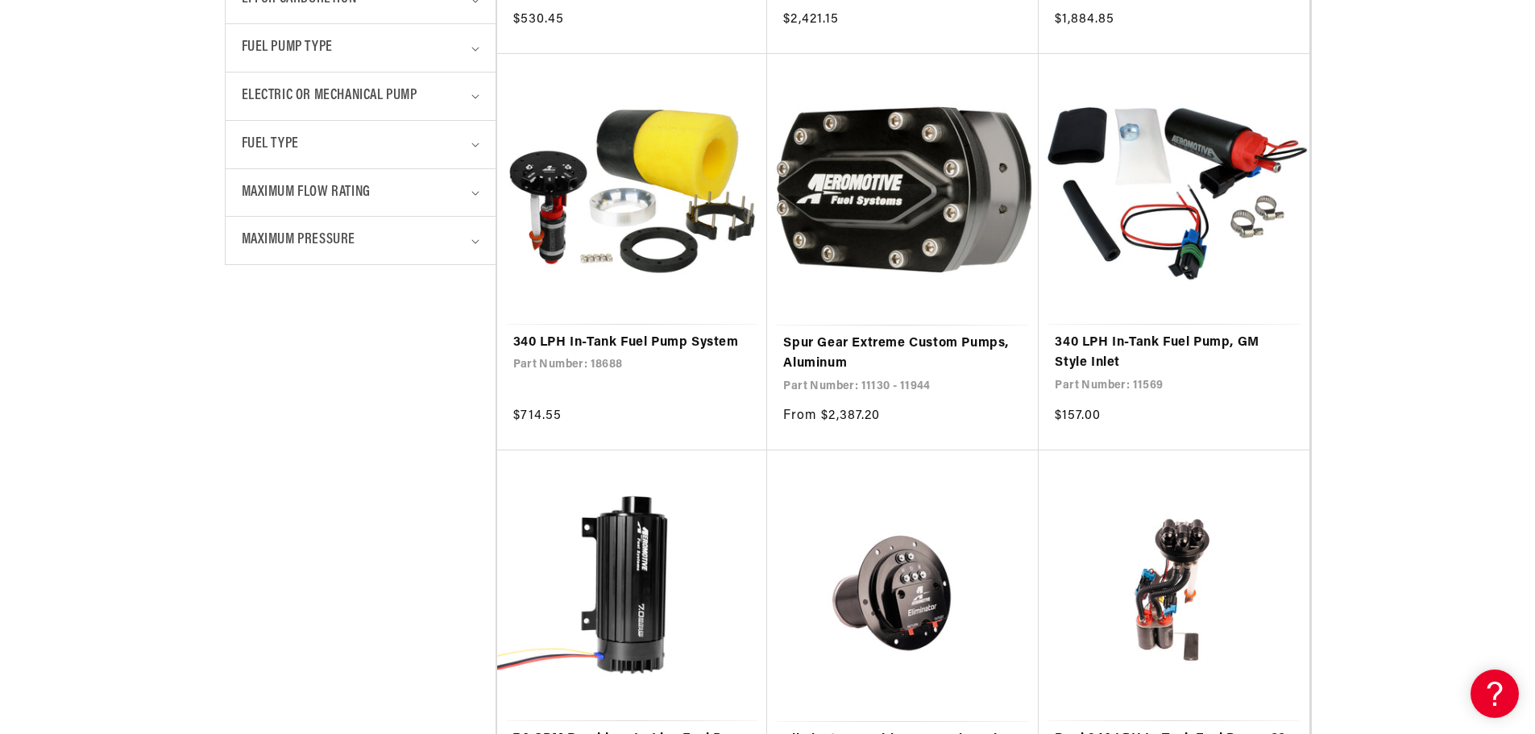
scroll to position [806, 0]
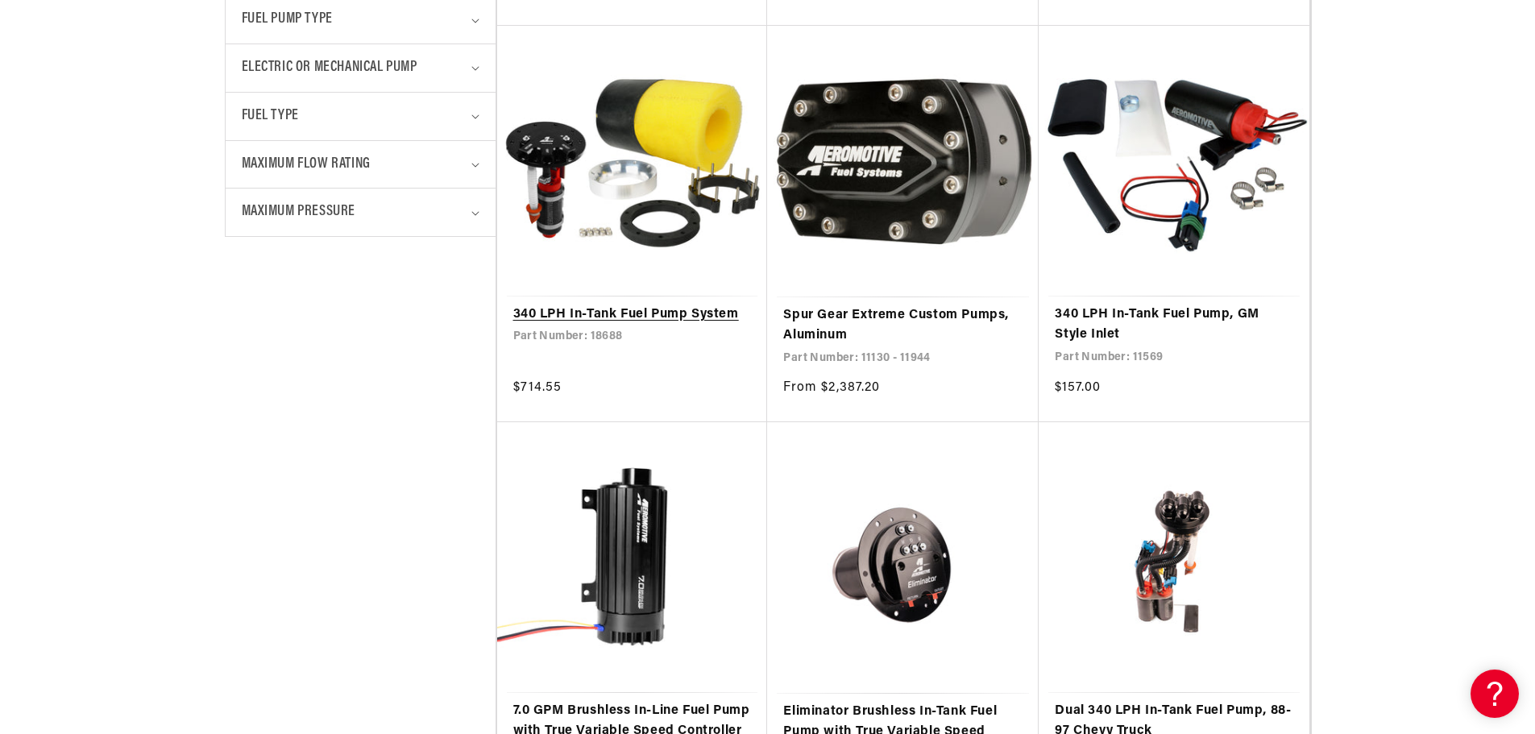
click at [650, 313] on link "340 LPH In-Tank Fuel Pump System" at bounding box center [632, 314] width 238 height 21
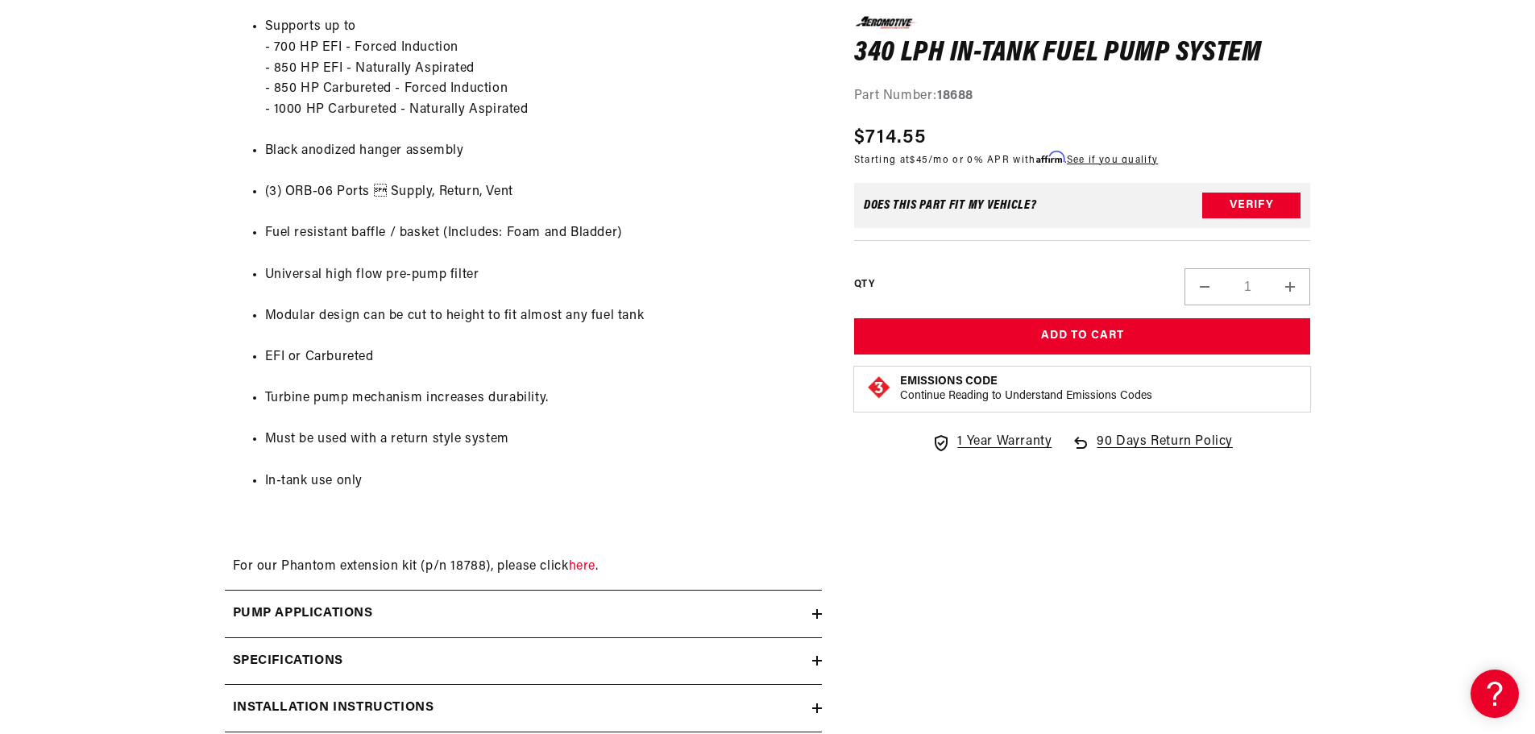
scroll to position [1450, 0]
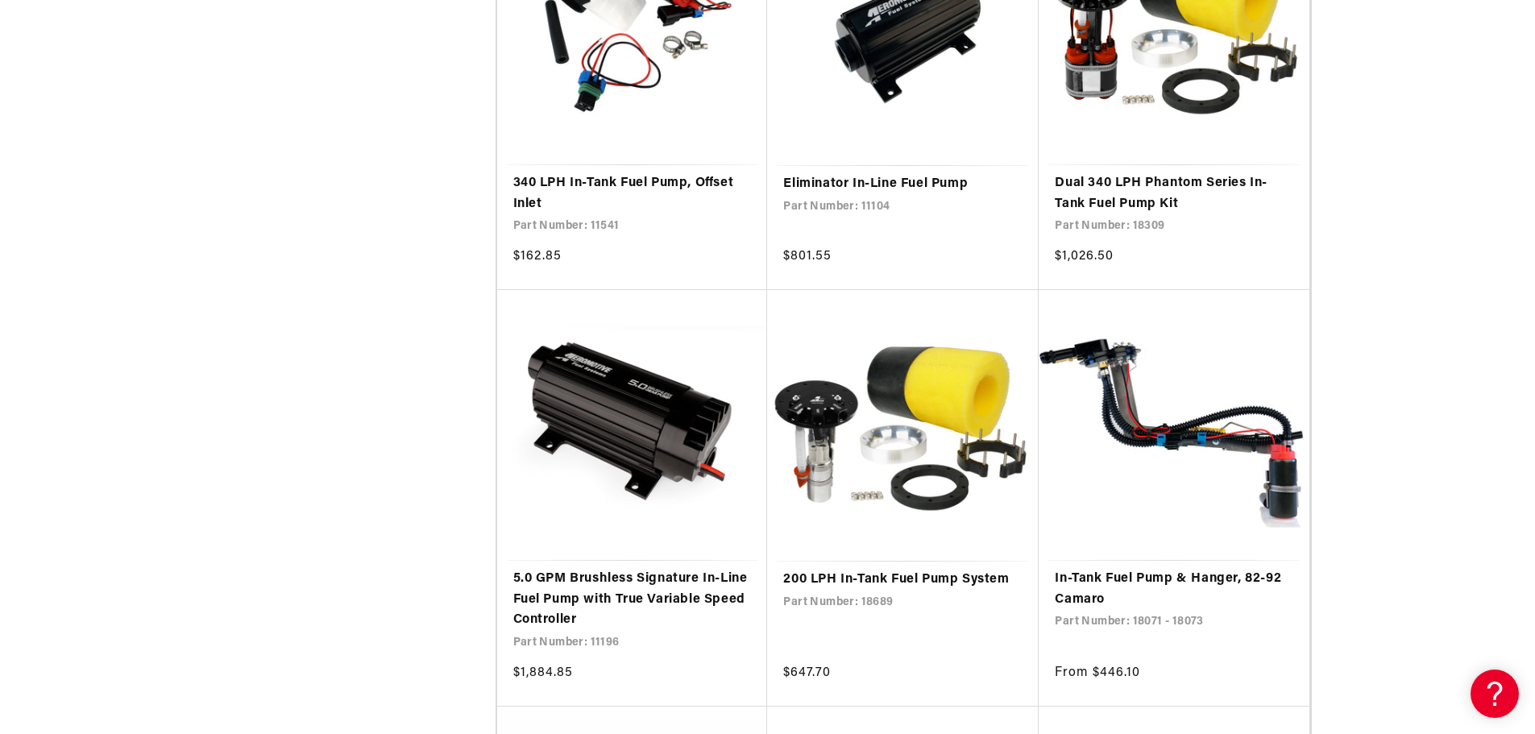
scroll to position [1369, 0]
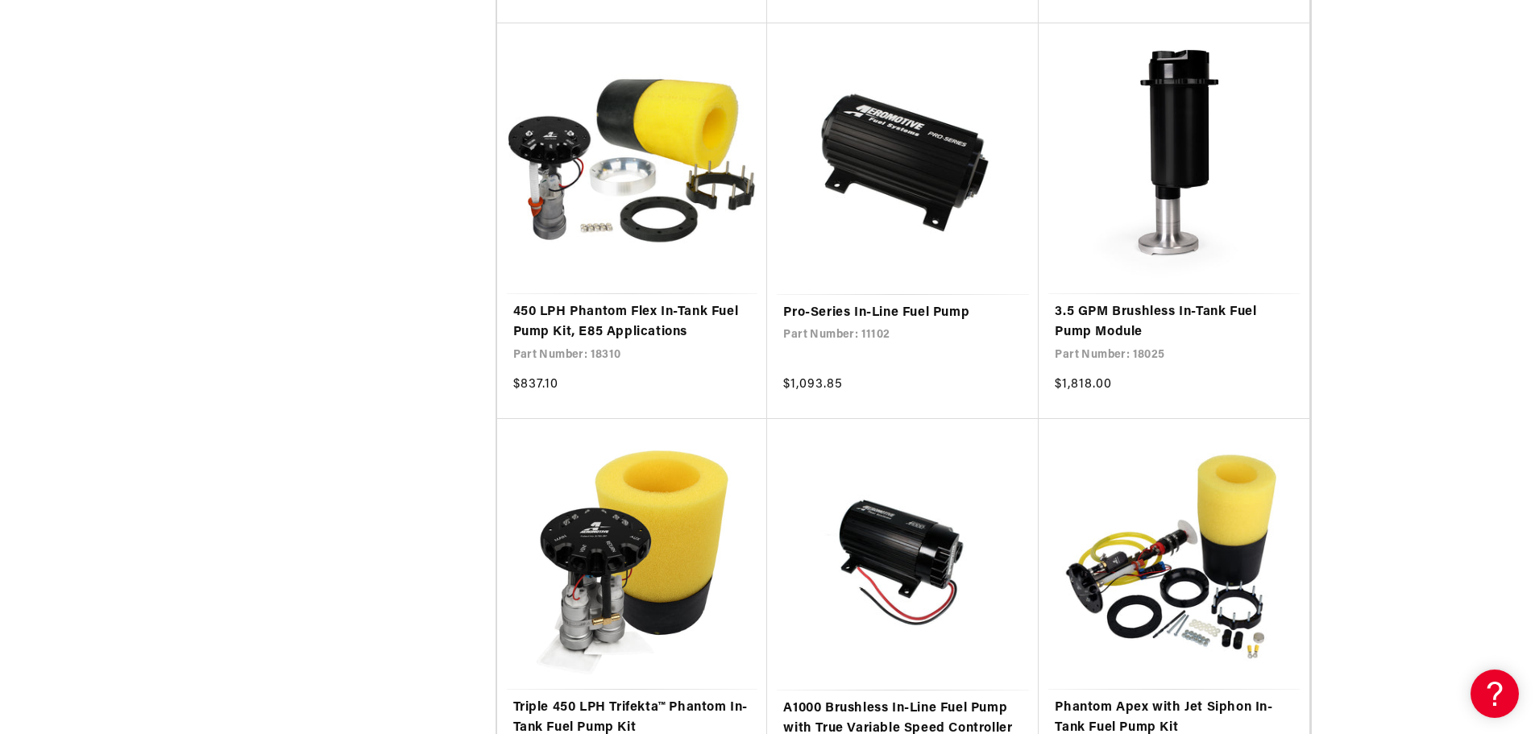
scroll to position [3303, 0]
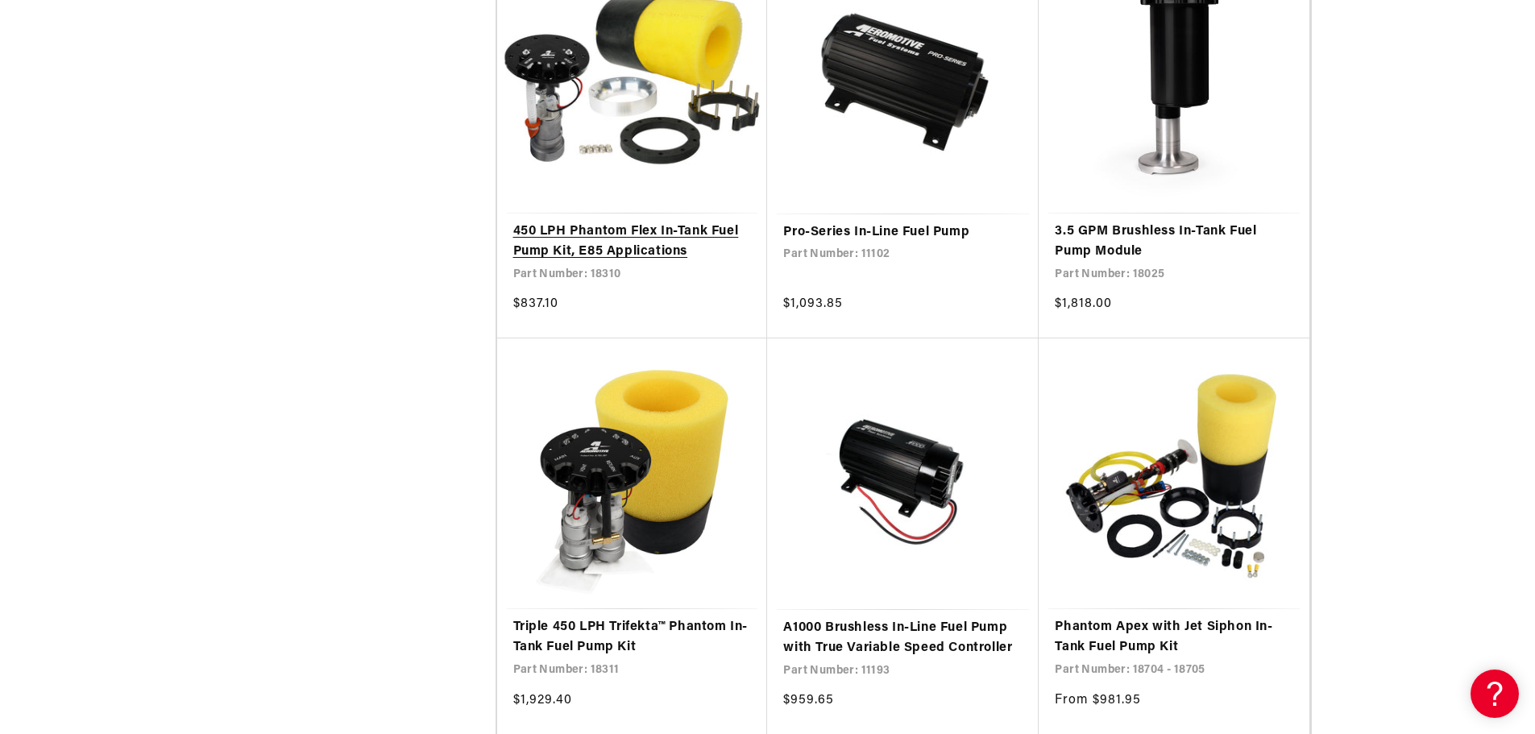
click at [665, 248] on link "450 LPH Phantom Flex In-Tank Fuel Pump Kit, E85 Applications" at bounding box center [632, 242] width 238 height 41
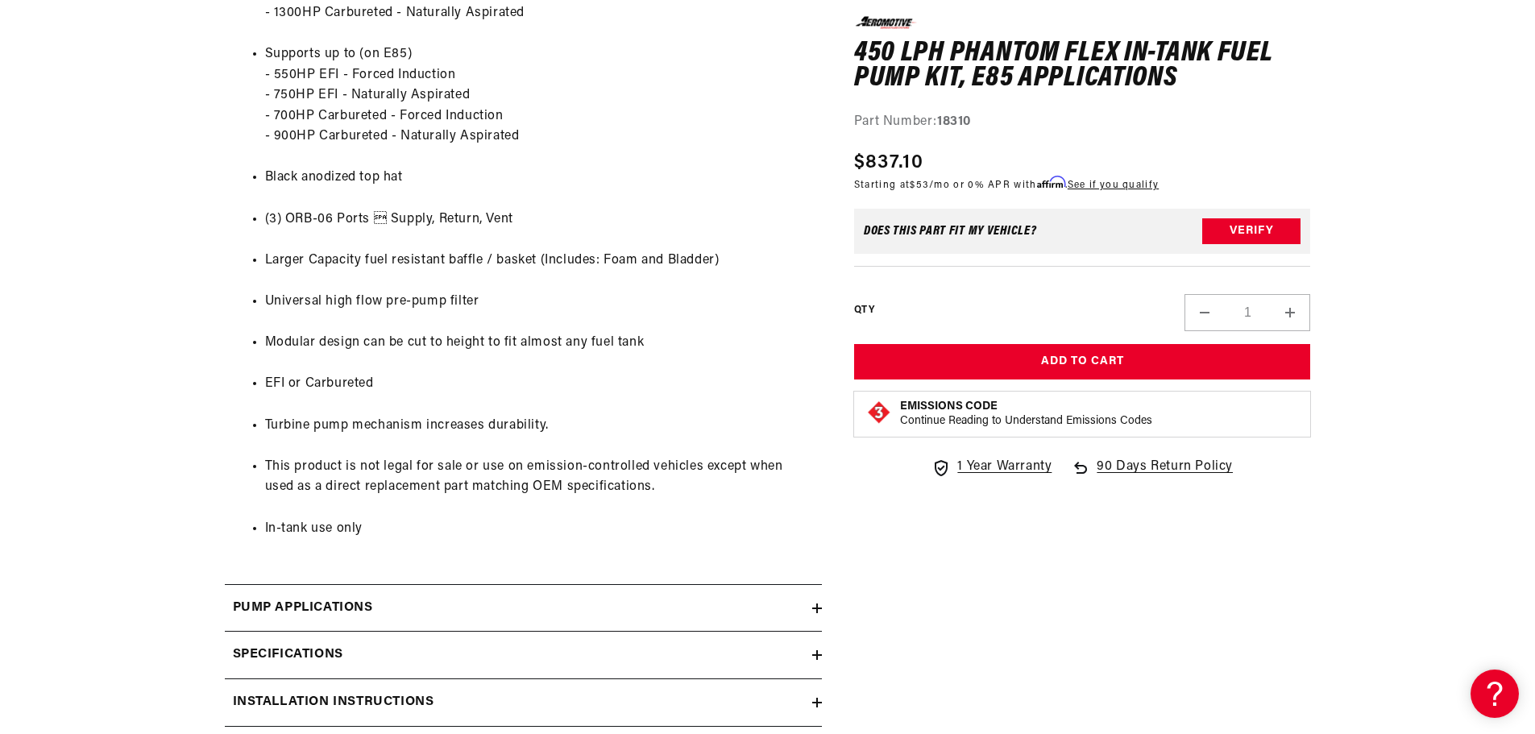
scroll to position [2014, 0]
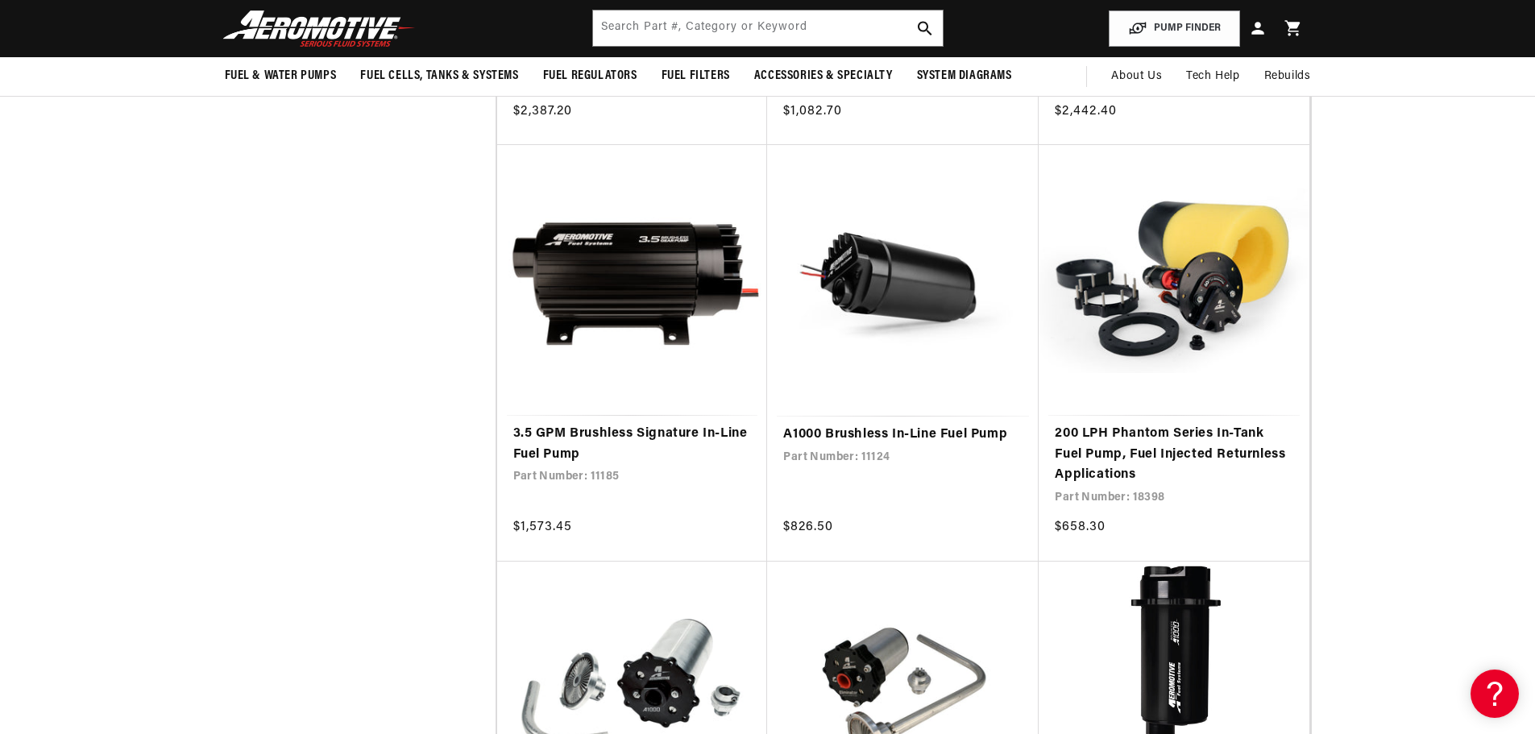
scroll to position [1933, 0]
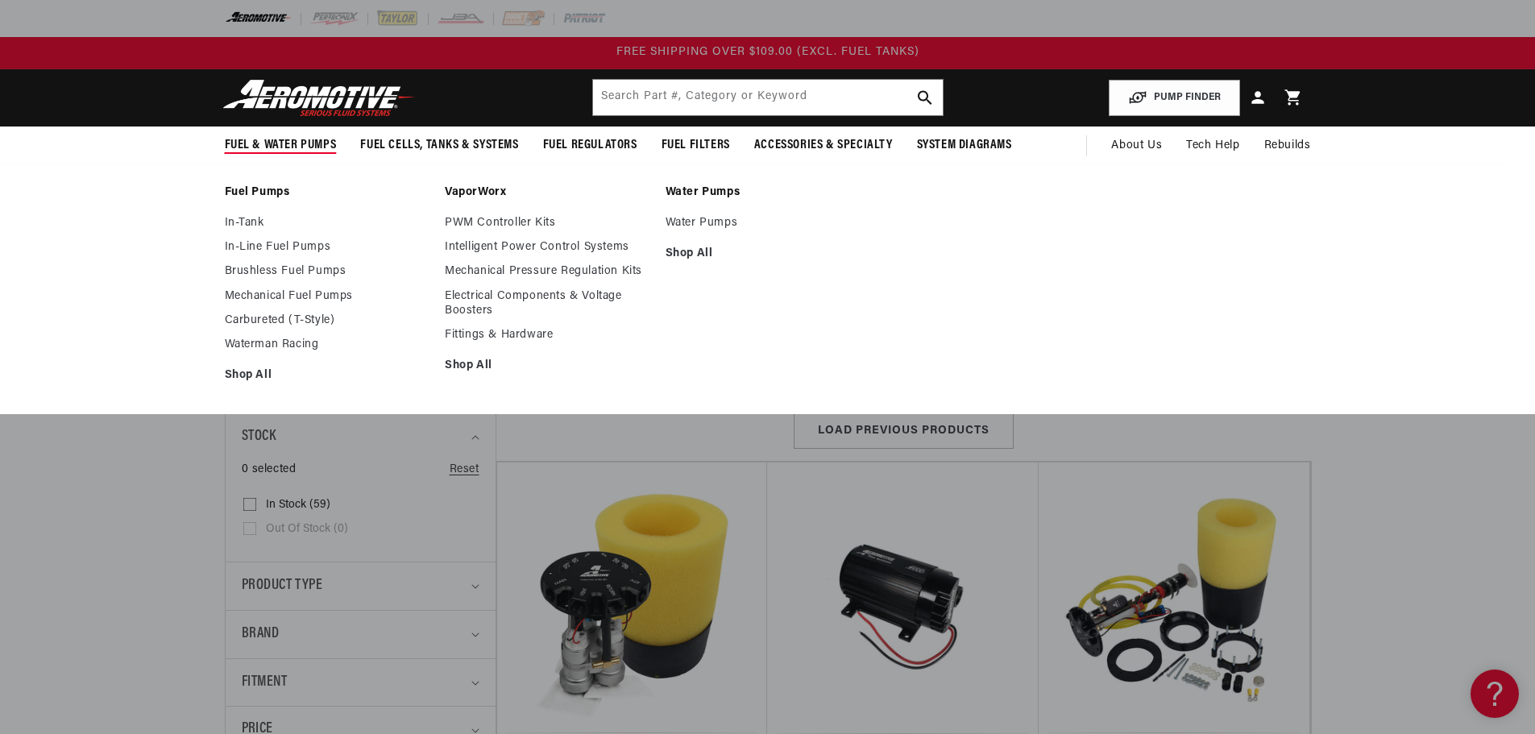
click at [483, 188] on link "VaporWorx" at bounding box center [547, 192] width 205 height 14
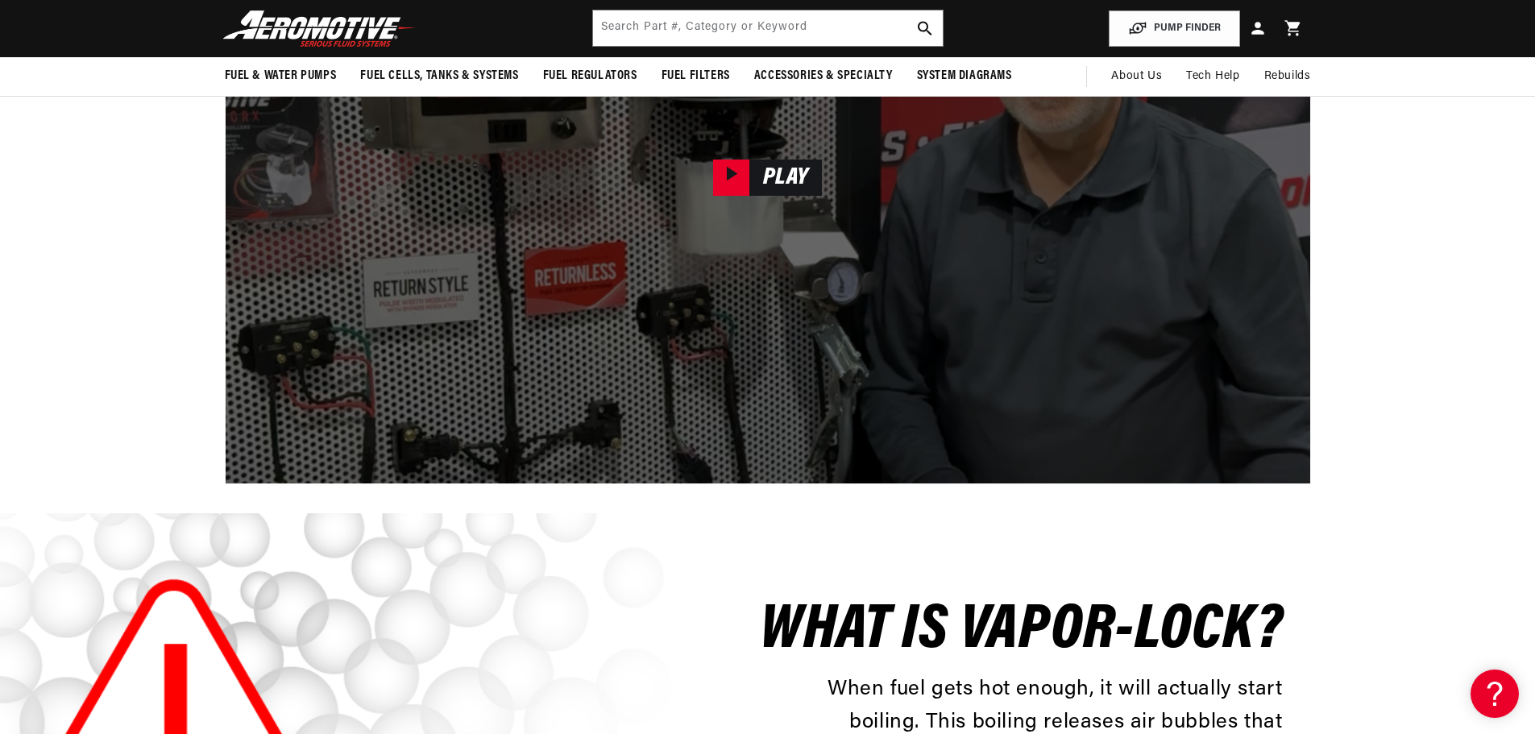
scroll to position [2175, 0]
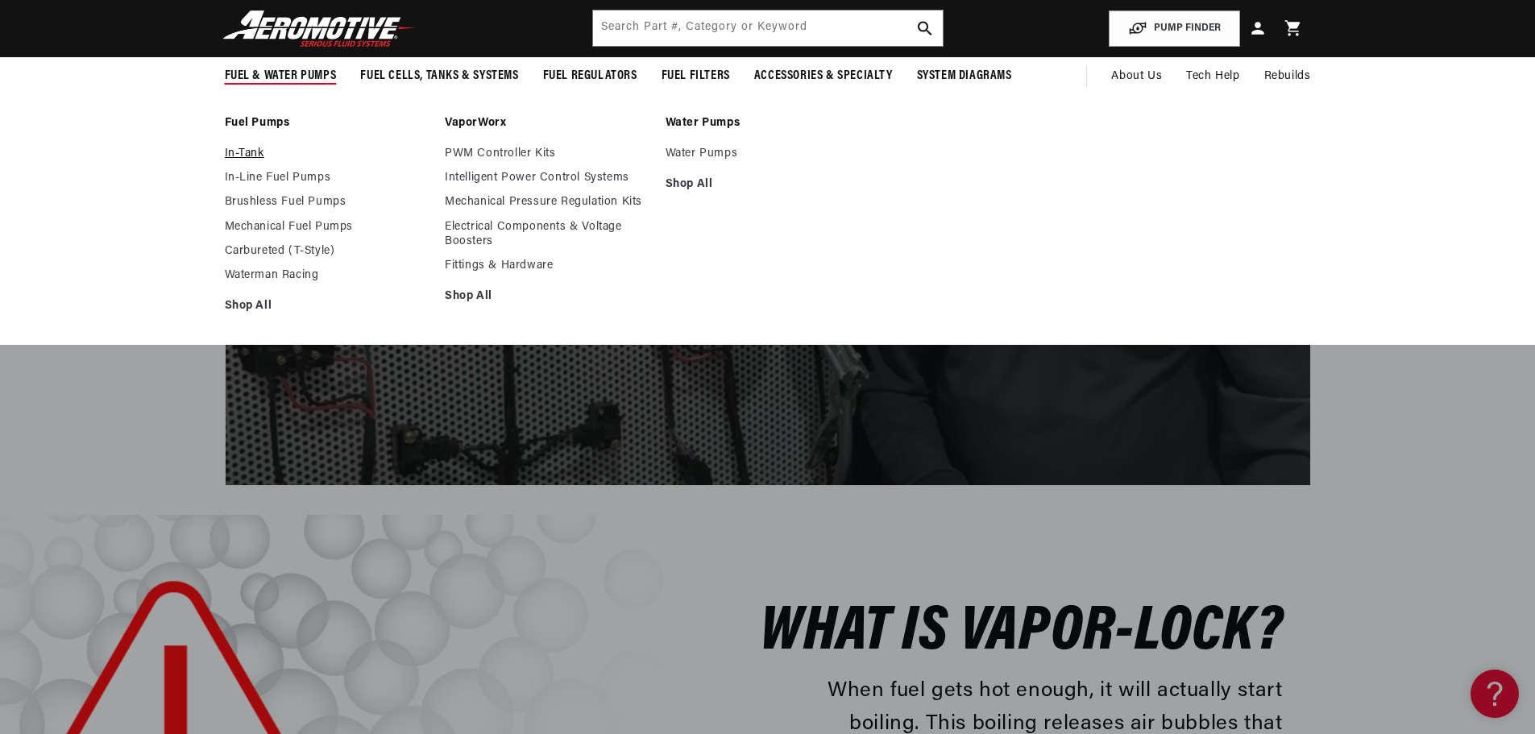
click at [249, 151] on link "In-Tank" at bounding box center [327, 154] width 205 height 14
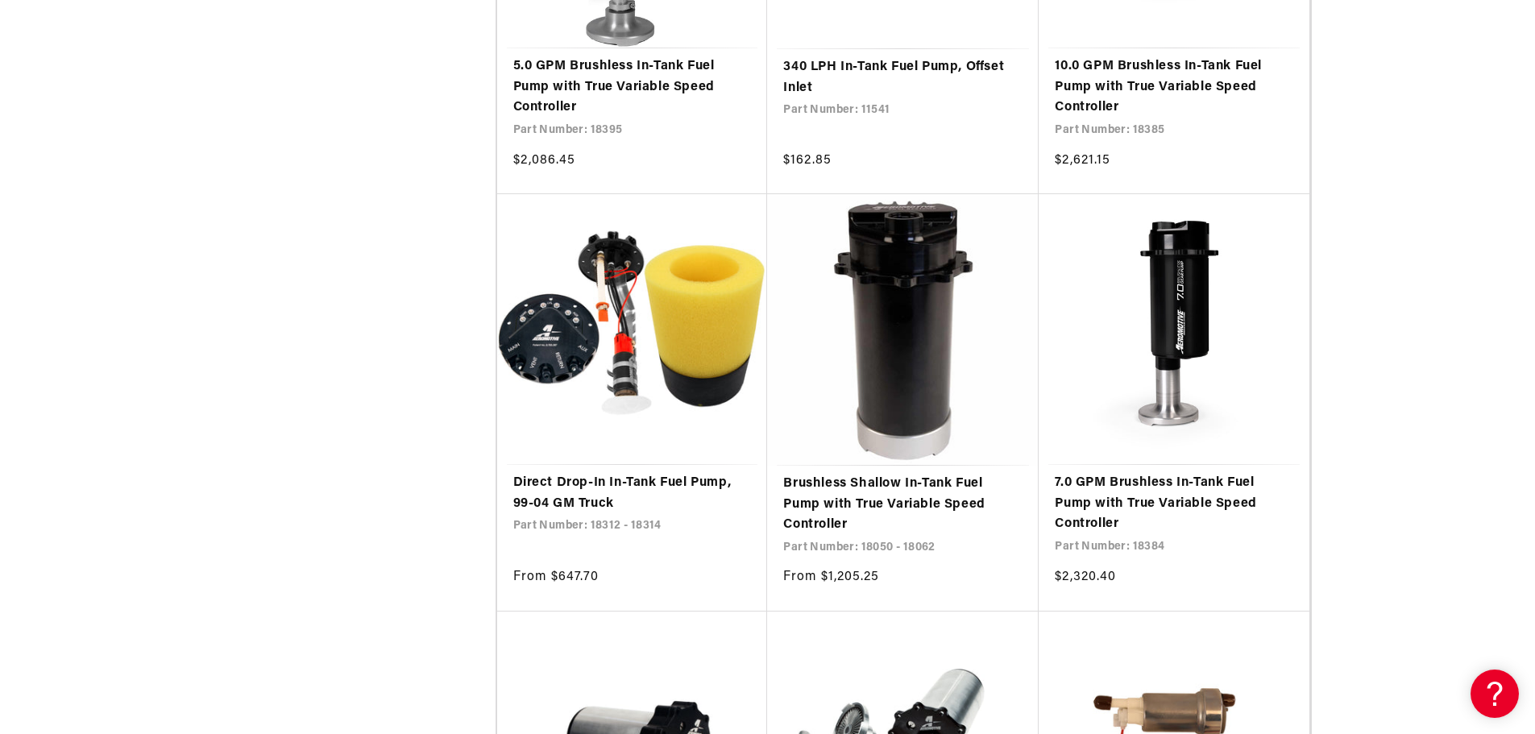
scroll to position [1853, 0]
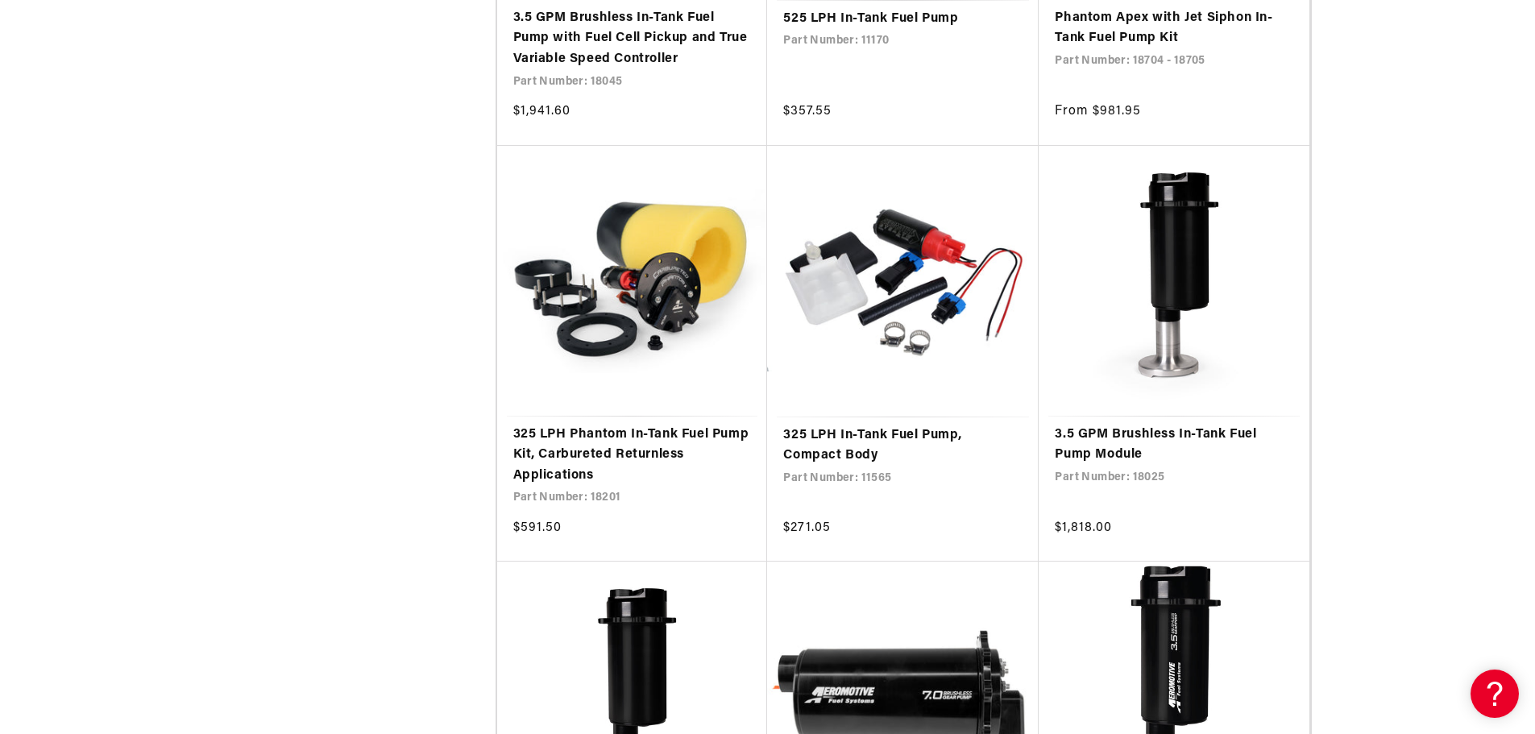
scroll to position [3141, 0]
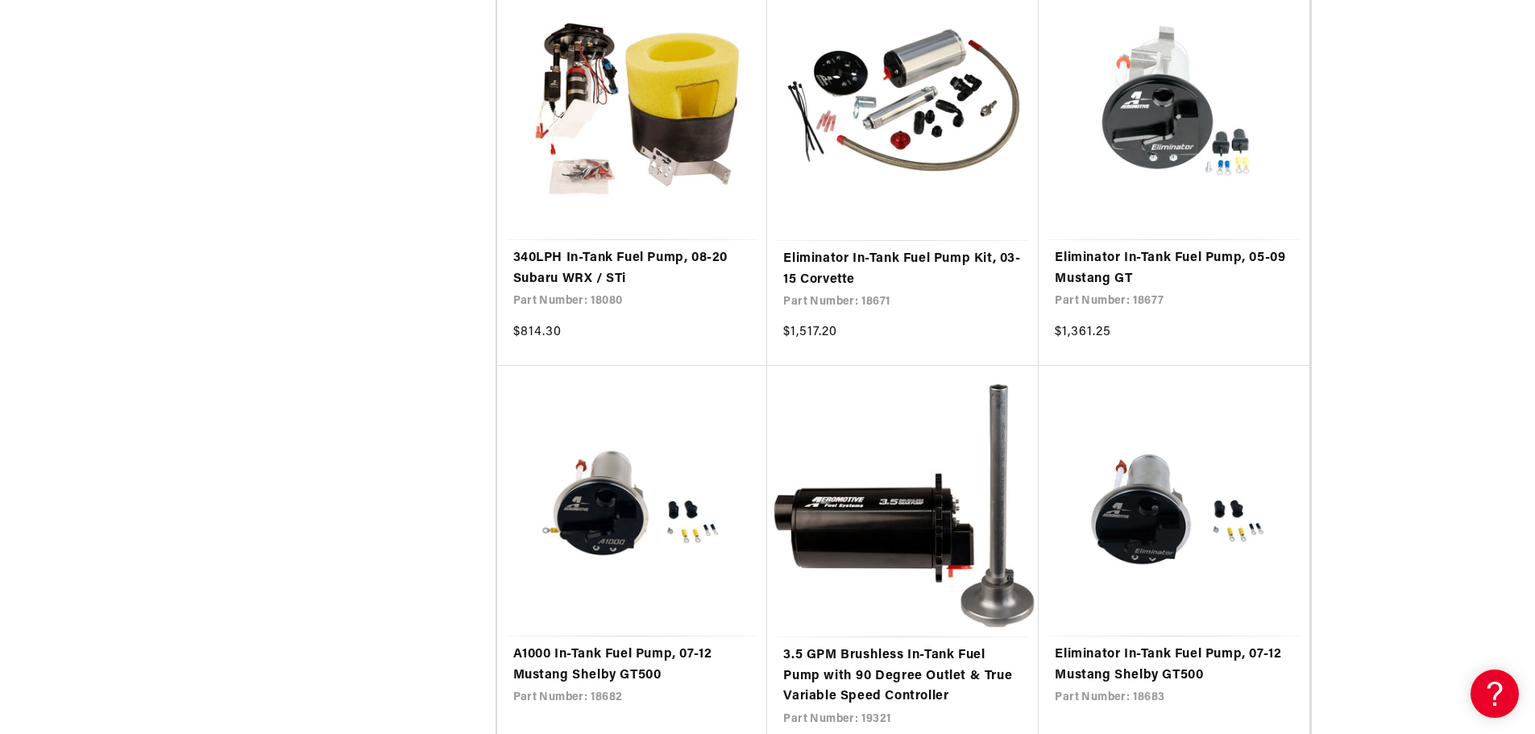
scroll to position [8700, 0]
